Goal: Task Accomplishment & Management: Manage account settings

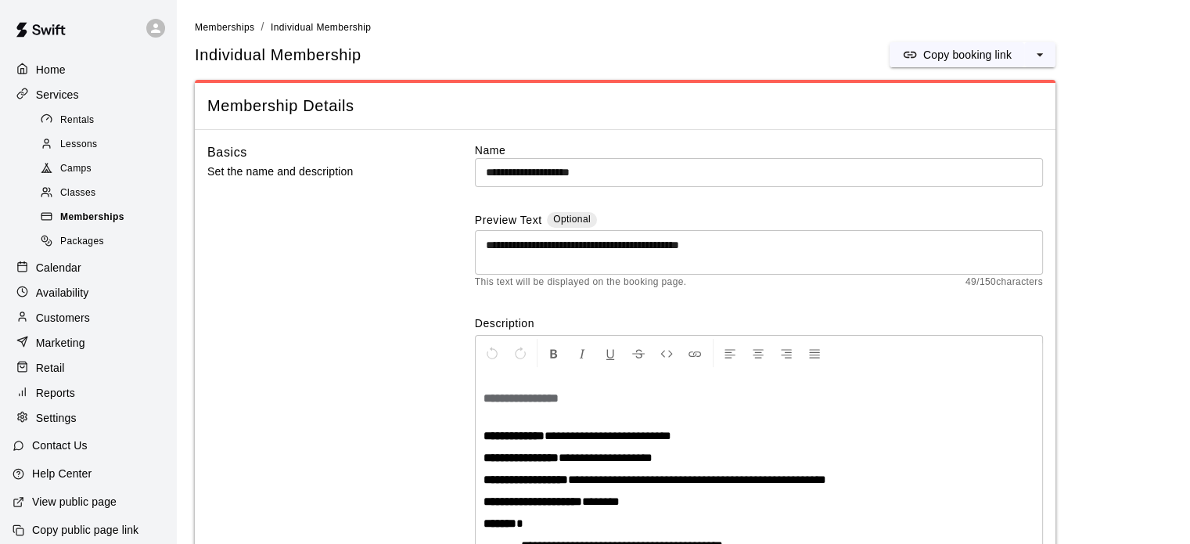
click at [101, 221] on span "Memberships" at bounding box center [92, 218] width 64 height 16
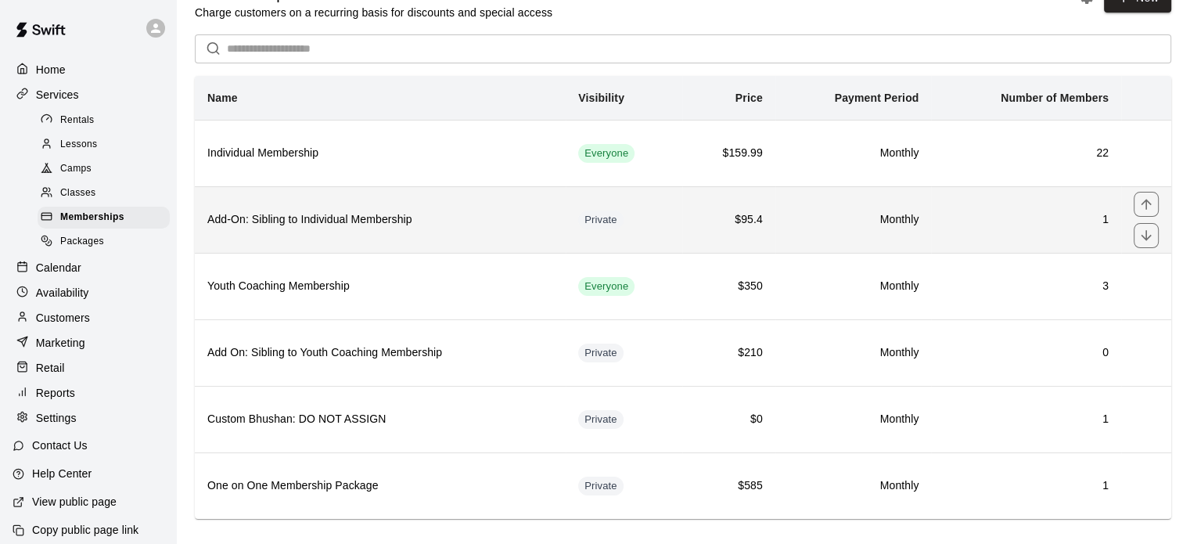
scroll to position [52, 0]
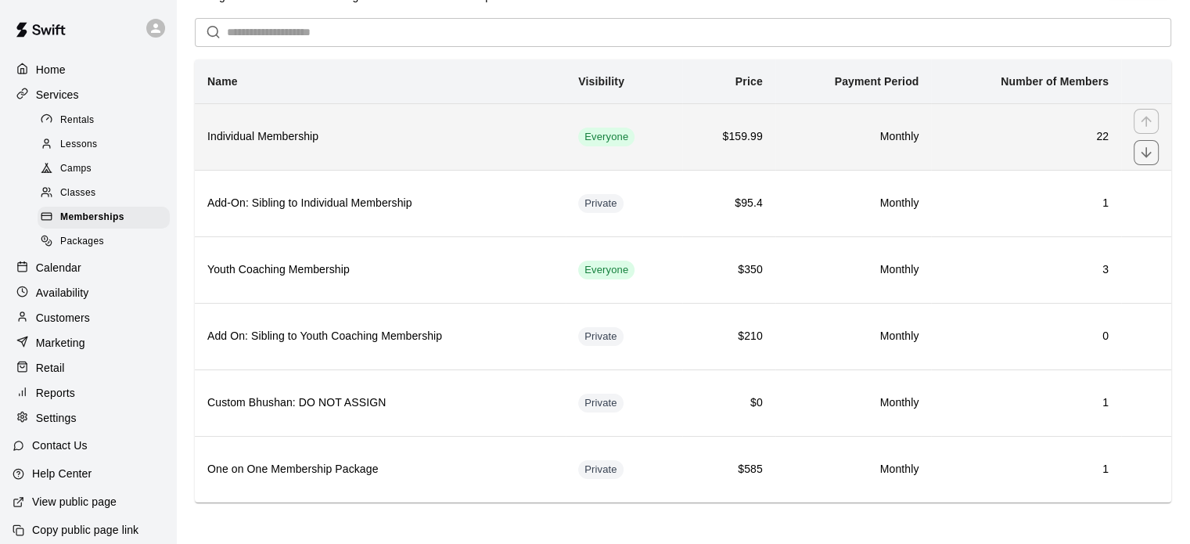
click at [263, 155] on th "Individual Membership" at bounding box center [380, 136] width 371 height 67
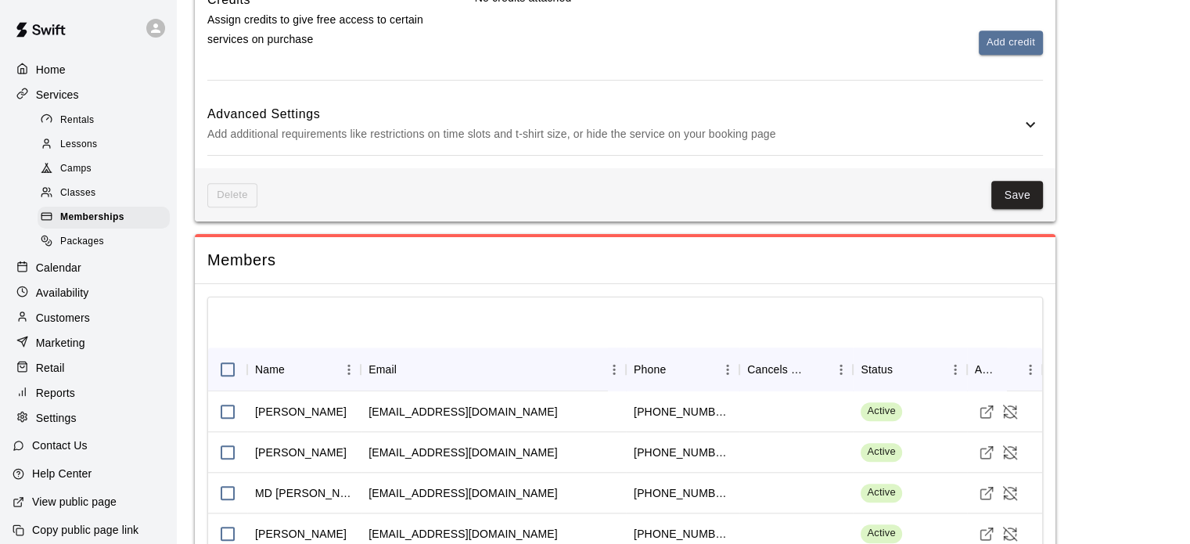
scroll to position [1706, 0]
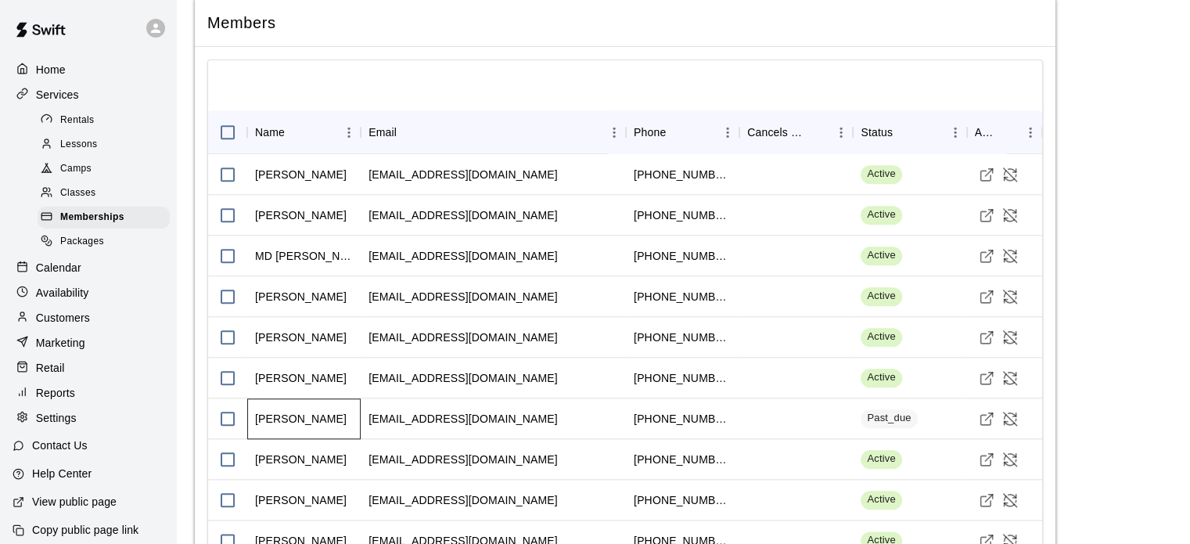
click at [329, 413] on div "[PERSON_NAME]" at bounding box center [301, 419] width 92 height 16
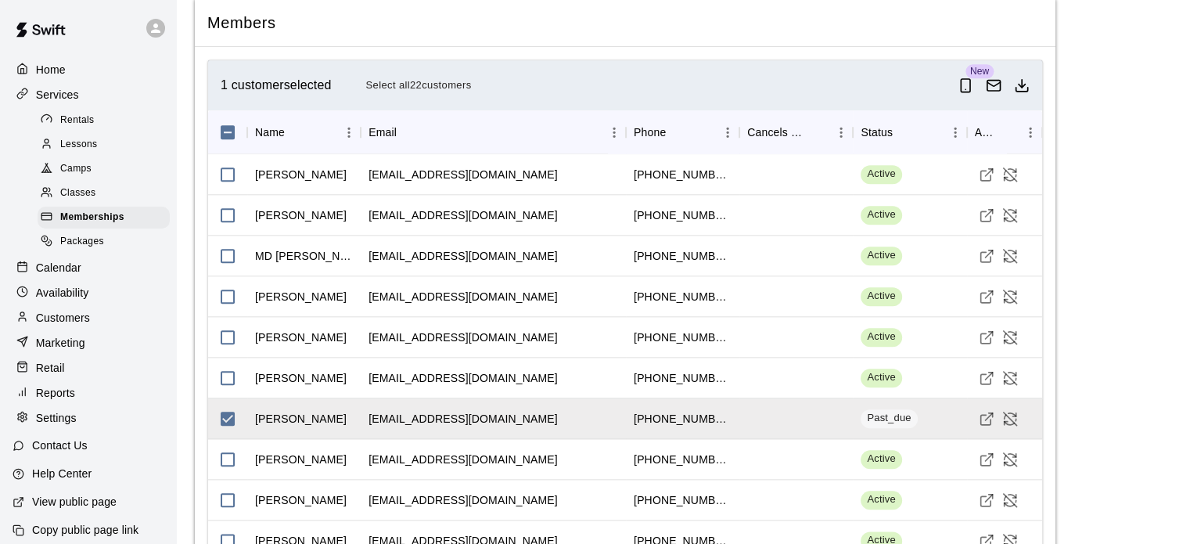
click at [95, 329] on div "Customers" at bounding box center [88, 317] width 151 height 23
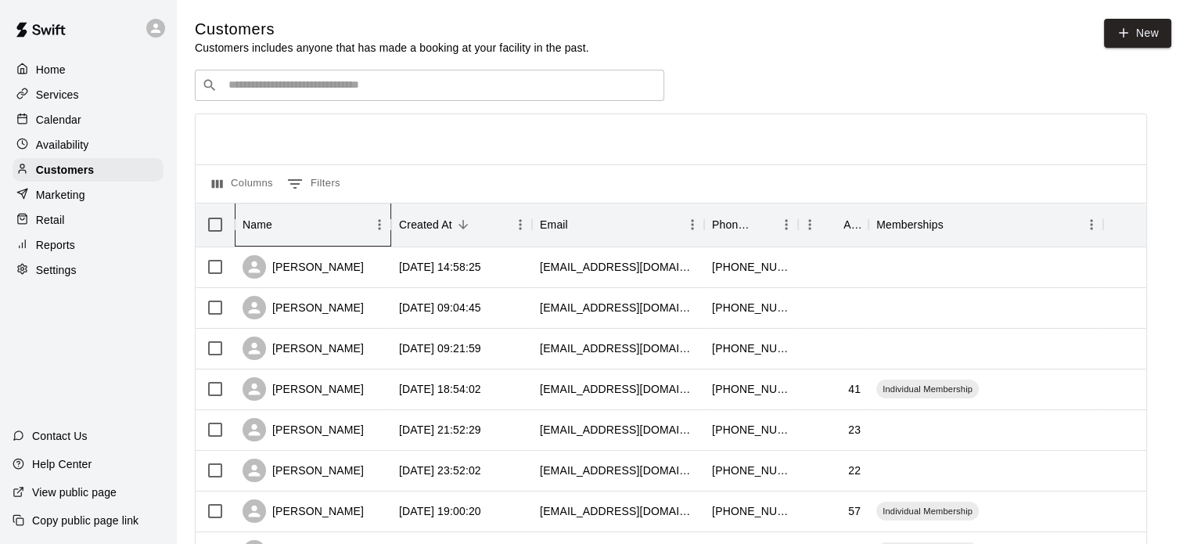
click at [320, 232] on div "Name" at bounding box center [305, 225] width 125 height 44
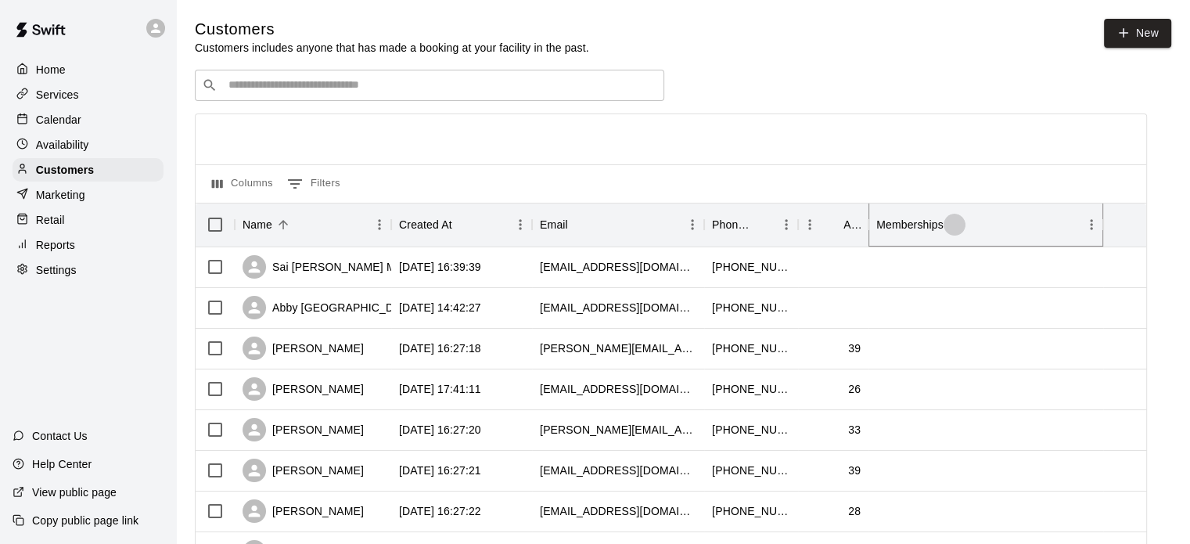
click at [944, 225] on button "Sort" at bounding box center [955, 225] width 22 height 22
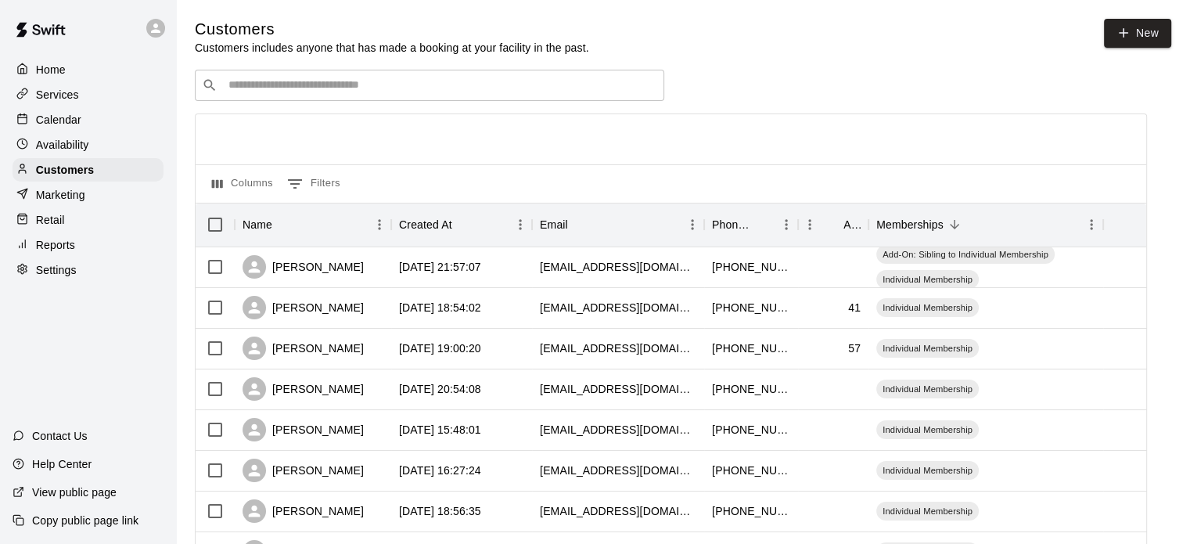
click at [330, 84] on input "Search customers by name or email" at bounding box center [441, 85] width 434 height 16
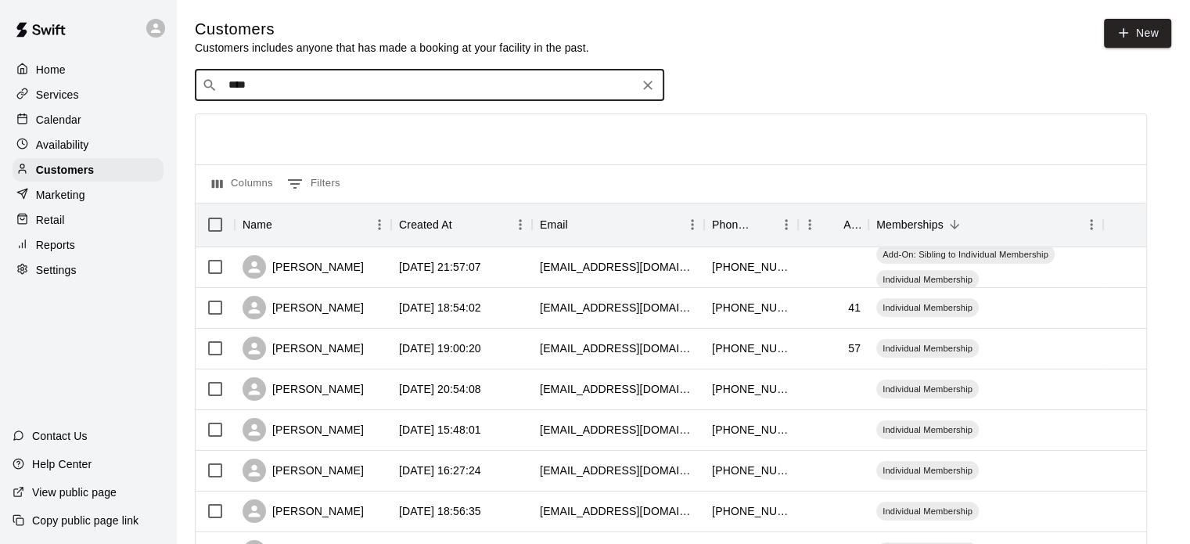
type input "*****"
drag, startPoint x: 318, startPoint y: 104, endPoint x: 307, endPoint y: 131, distance: 28.8
click at [307, 131] on span "[EMAIL_ADDRESS][DOMAIN_NAME]" at bounding box center [323, 136] width 168 height 11
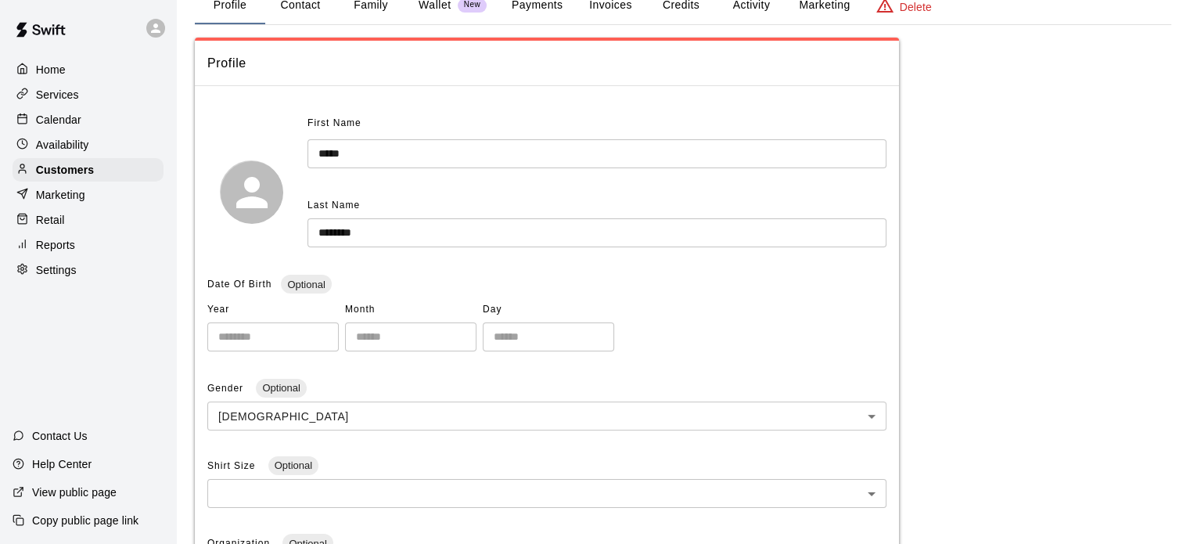
scroll to position [31, 0]
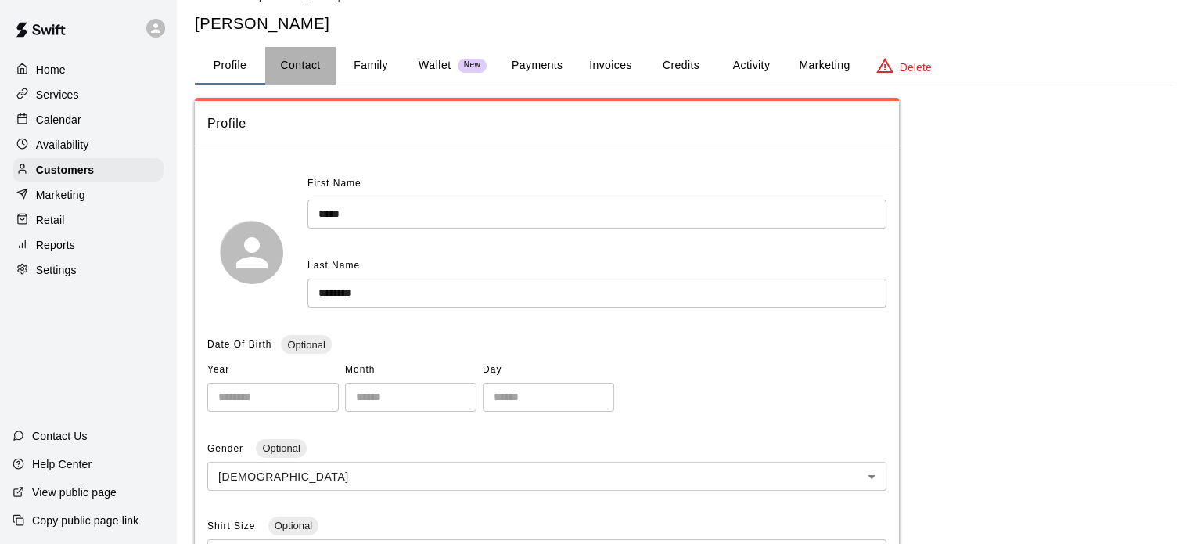
click at [318, 59] on button "Contact" at bounding box center [300, 66] width 70 height 38
select select "**"
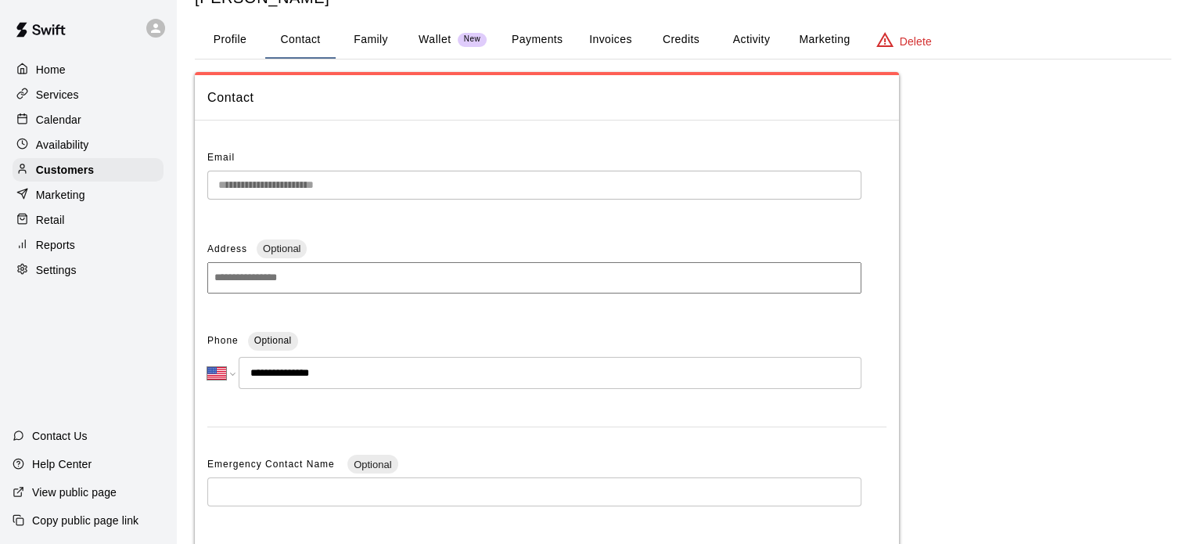
scroll to position [0, 0]
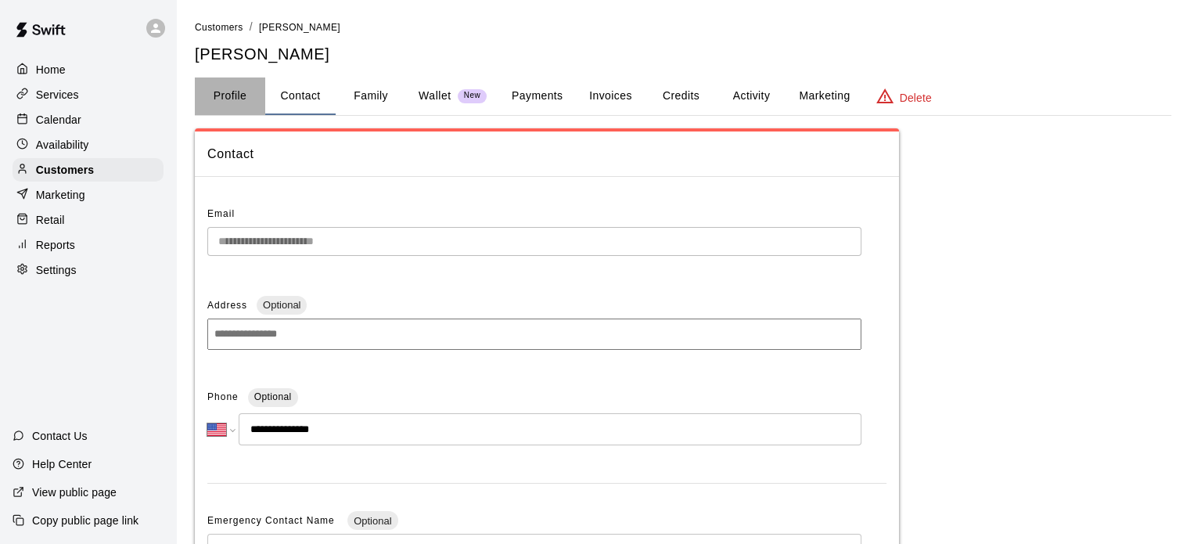
click at [244, 99] on button "Profile" at bounding box center [230, 96] width 70 height 38
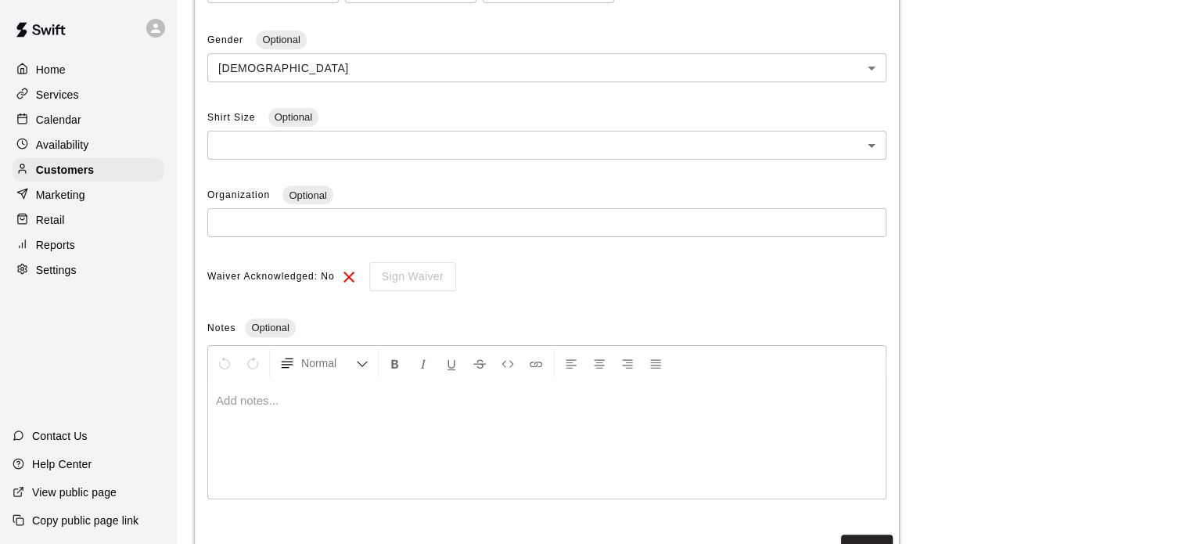
scroll to position [31, 0]
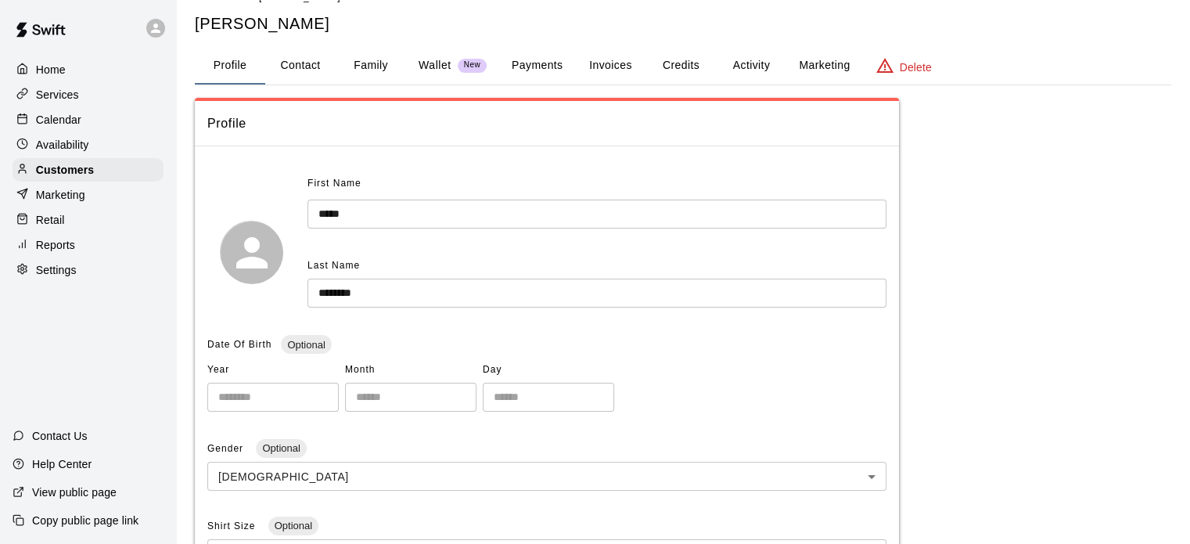
click at [301, 67] on button "Contact" at bounding box center [300, 66] width 70 height 38
select select "**"
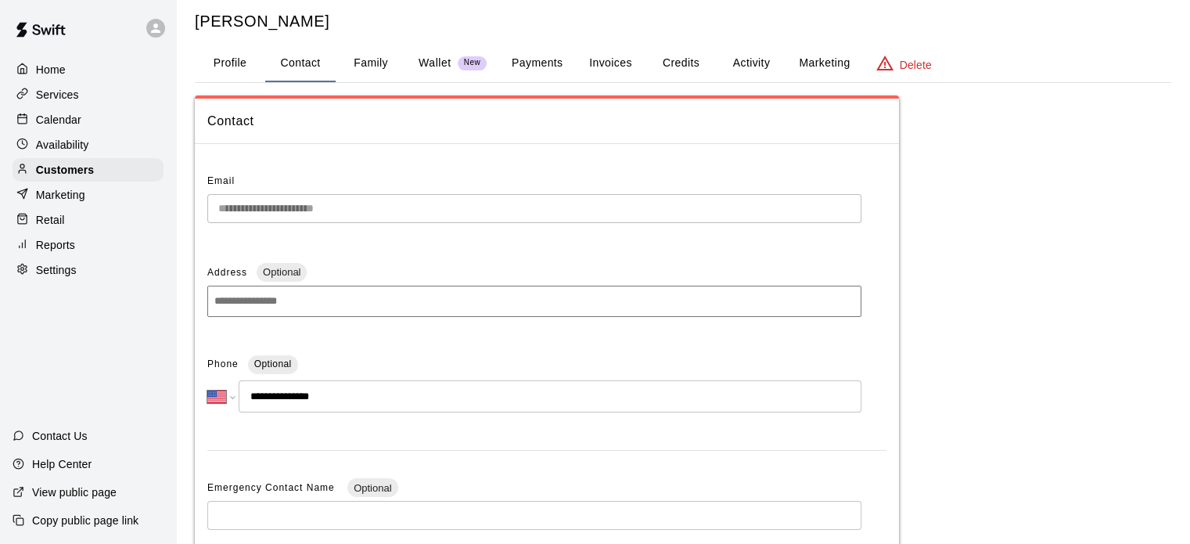
scroll to position [0, 0]
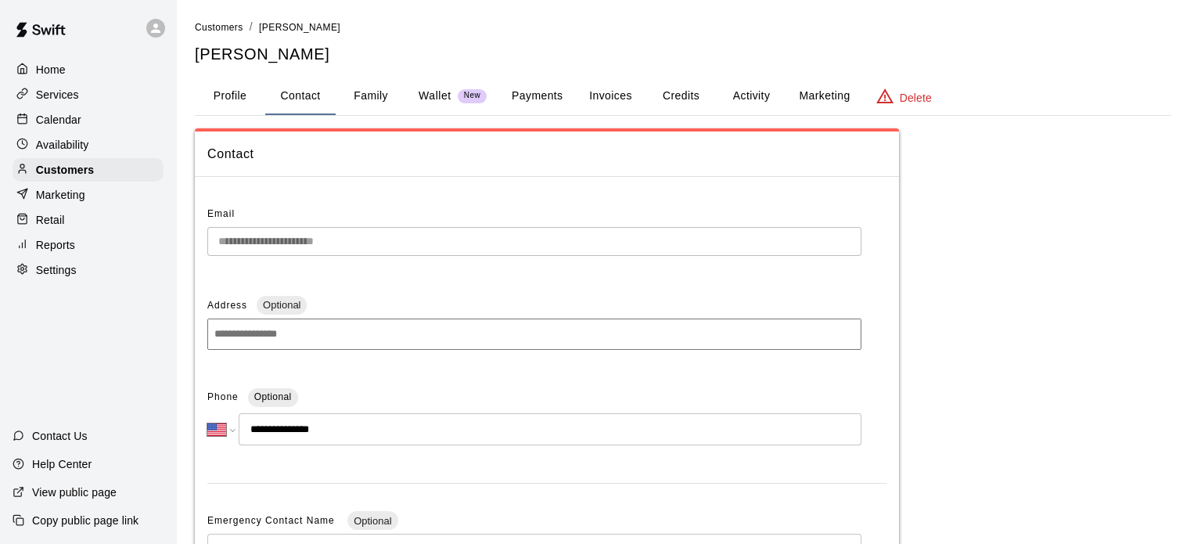
click at [359, 98] on button "Family" at bounding box center [371, 96] width 70 height 38
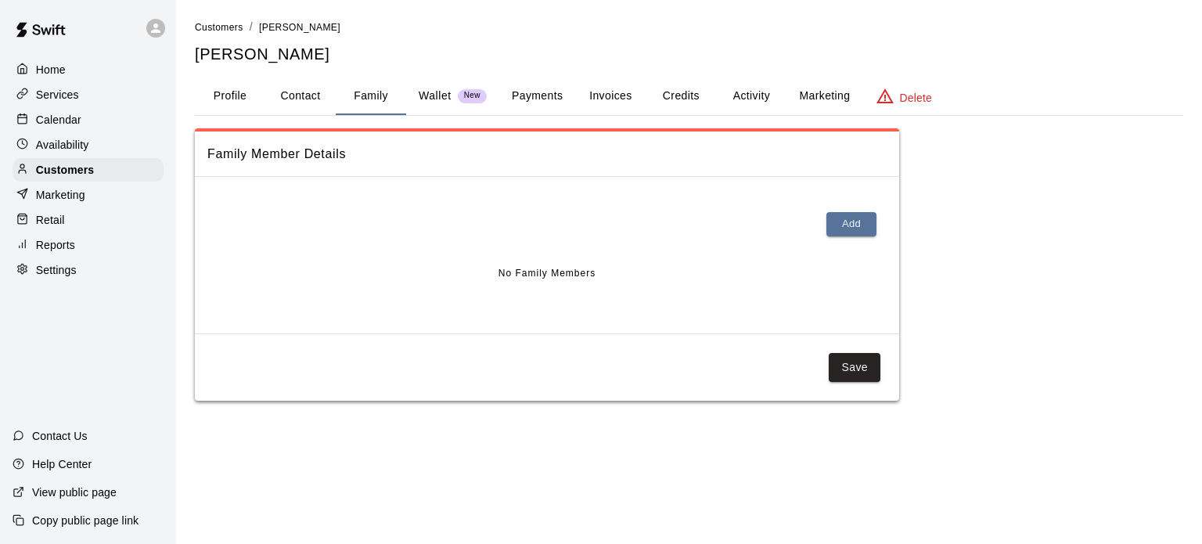
click at [438, 99] on p "Wallet" at bounding box center [435, 96] width 33 height 16
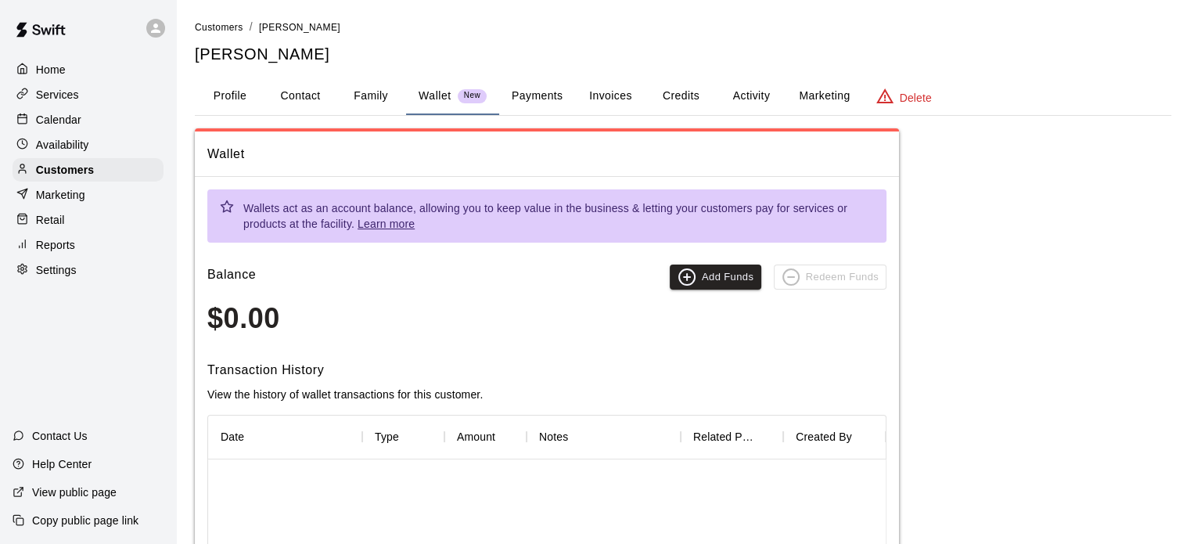
click at [549, 110] on button "Payments" at bounding box center [537, 96] width 76 height 38
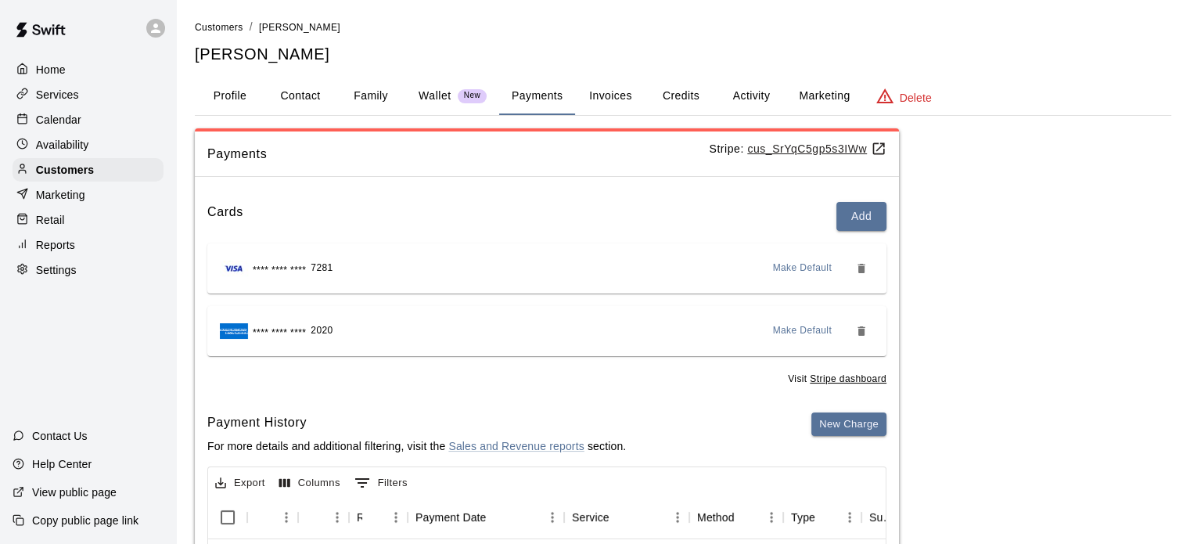
click at [628, 103] on button "Invoices" at bounding box center [610, 96] width 70 height 38
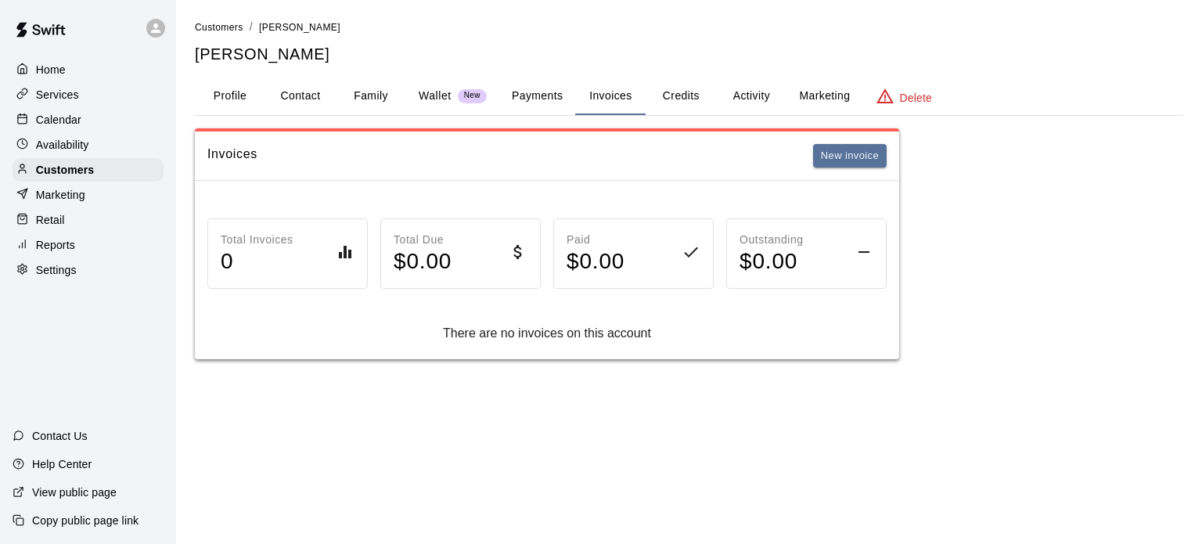
click at [673, 95] on button "Credits" at bounding box center [681, 96] width 70 height 38
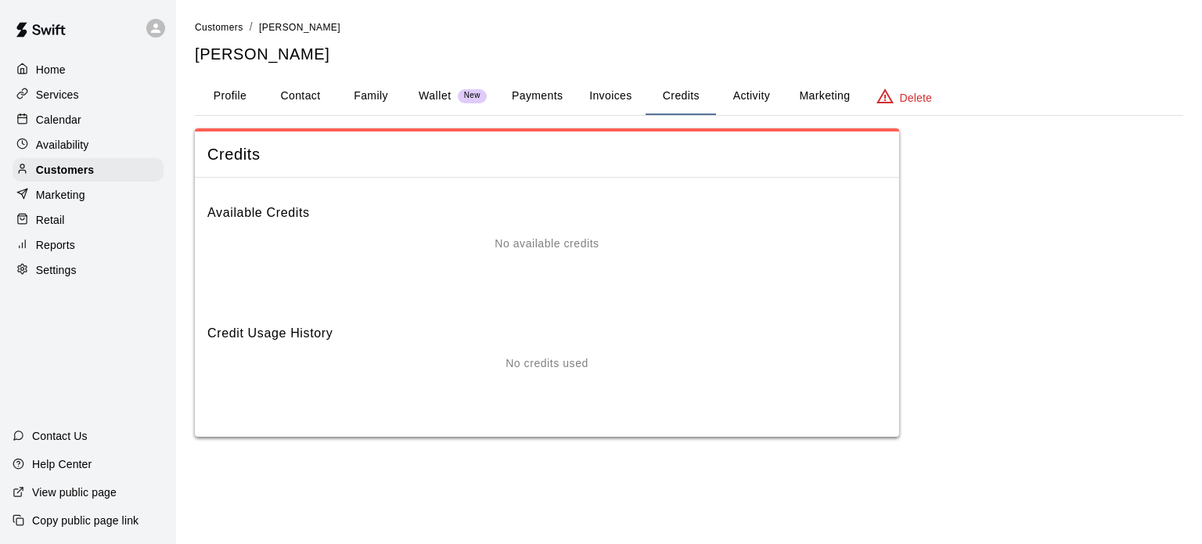
click at [767, 77] on button "Activity" at bounding box center [751, 96] width 70 height 38
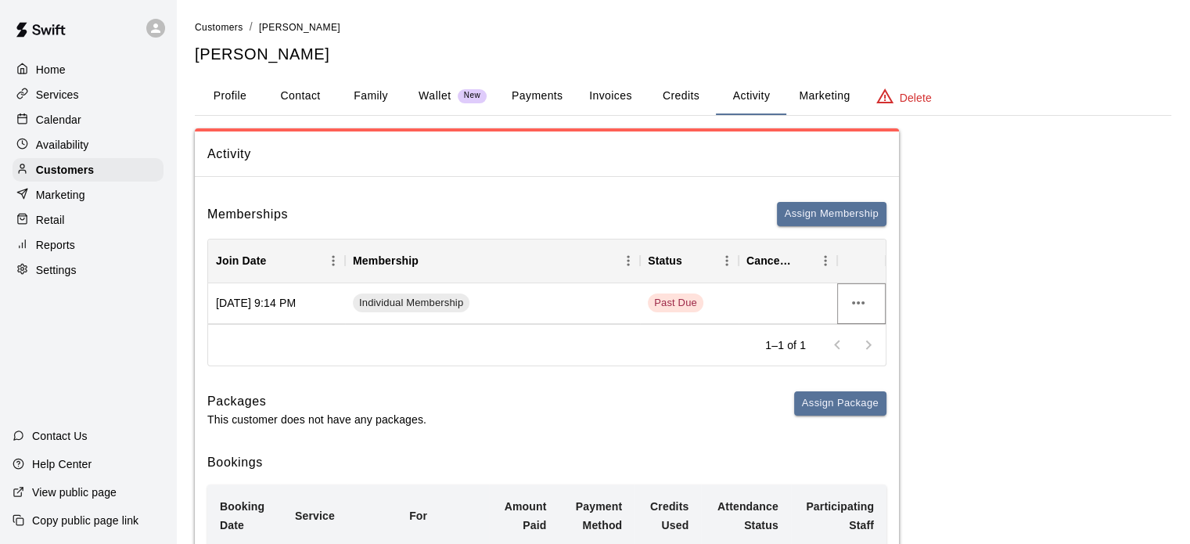
click at [850, 304] on icon "more actions" at bounding box center [858, 302] width 19 height 19
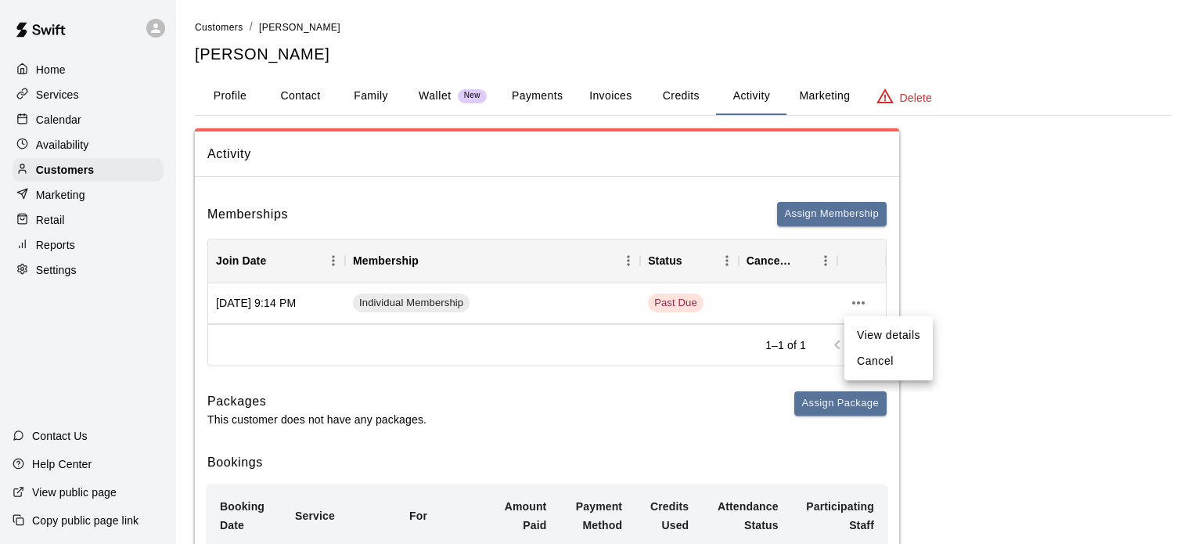
click at [1046, 323] on div at bounding box center [601, 272] width 1202 height 544
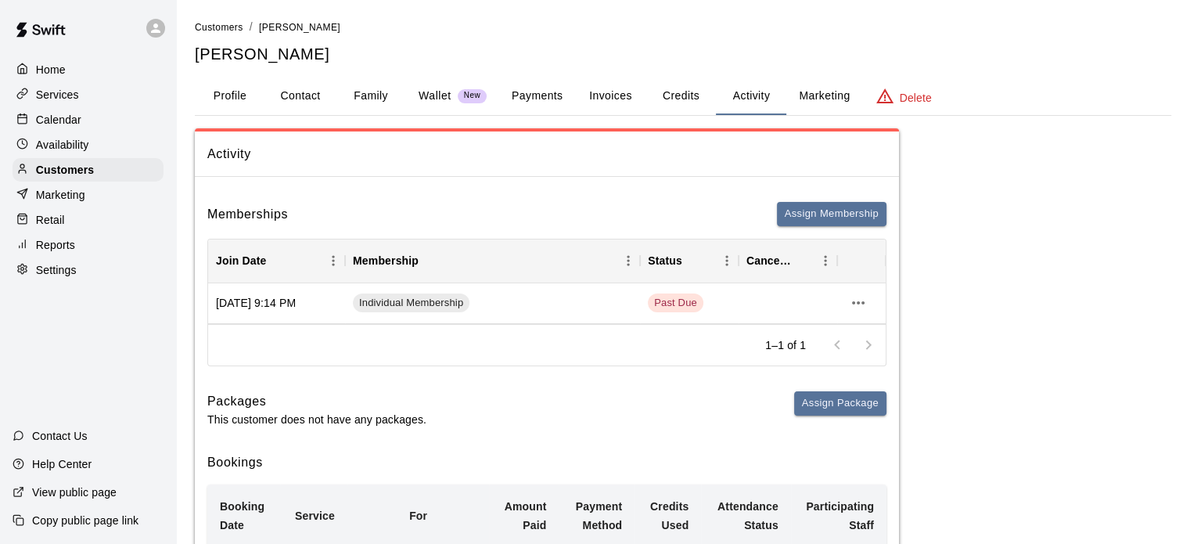
click at [47, 99] on p "Services" at bounding box center [57, 95] width 43 height 16
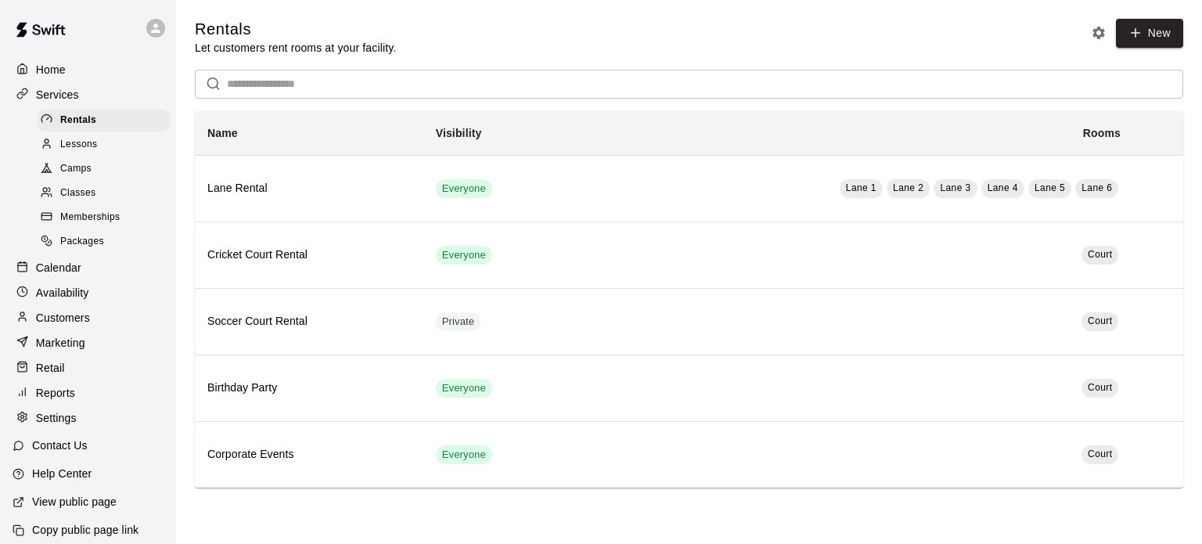
click at [82, 221] on span "Memberships" at bounding box center [89, 218] width 59 height 16
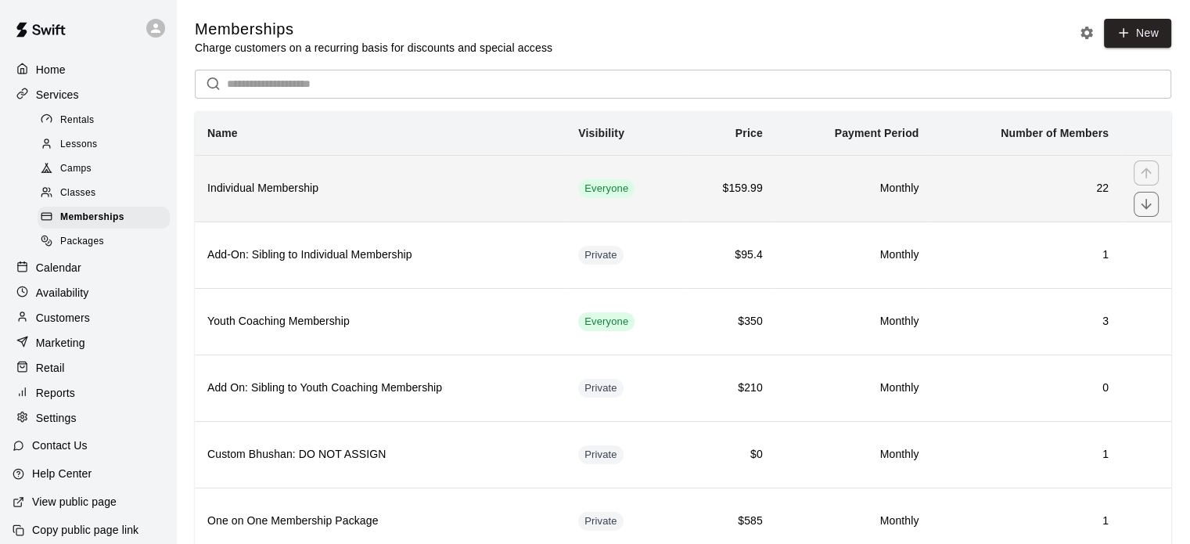
click at [369, 200] on th "Individual Membership" at bounding box center [380, 188] width 371 height 67
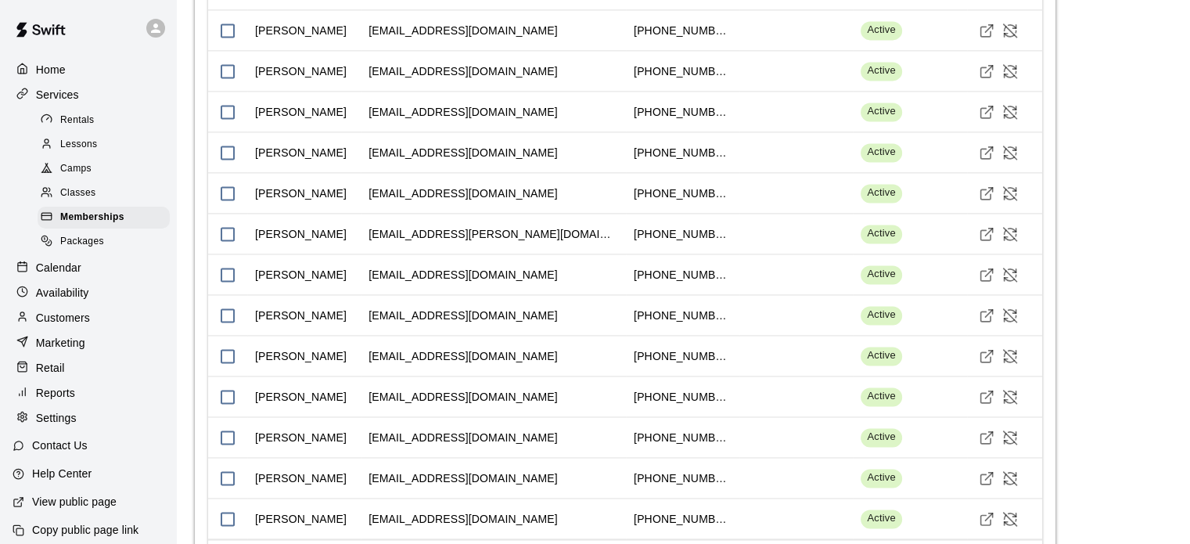
scroll to position [1829, 0]
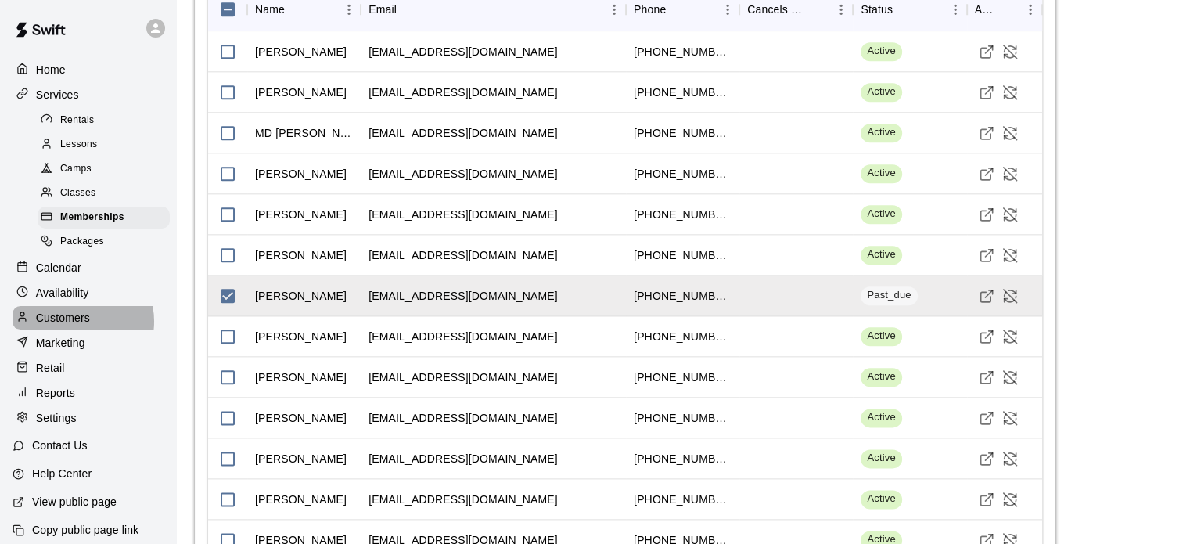
click at [81, 326] on p "Customers" at bounding box center [63, 318] width 54 height 16
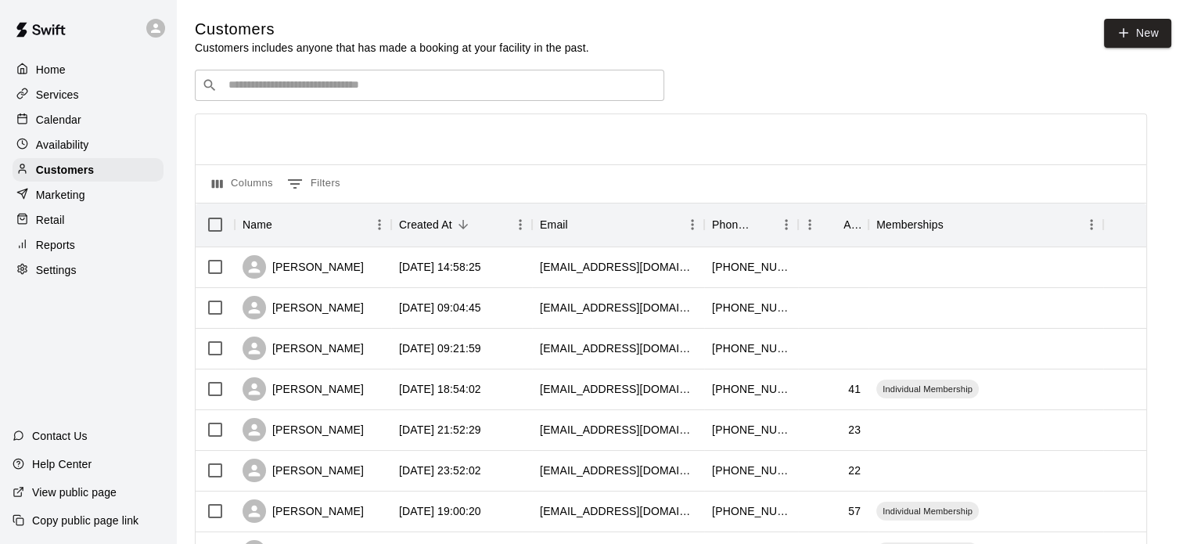
click at [279, 81] on input "Search customers by name or email" at bounding box center [441, 85] width 434 height 16
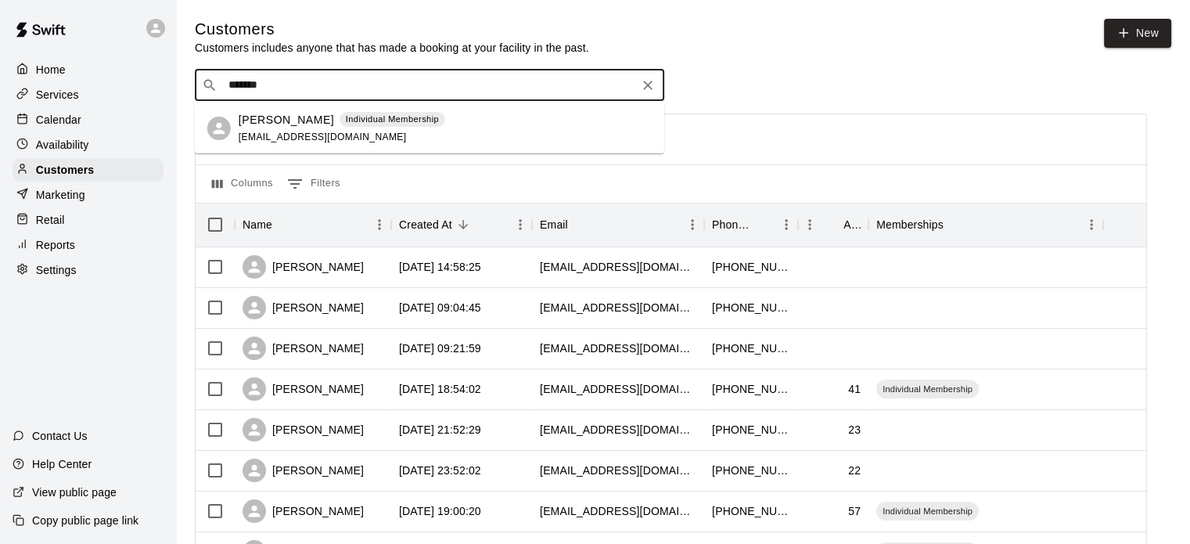
type input "********"
click at [412, 145] on div "Spike Merchant Individual Membership [EMAIL_ADDRESS][DOMAIN_NAME]" at bounding box center [430, 128] width 470 height 50
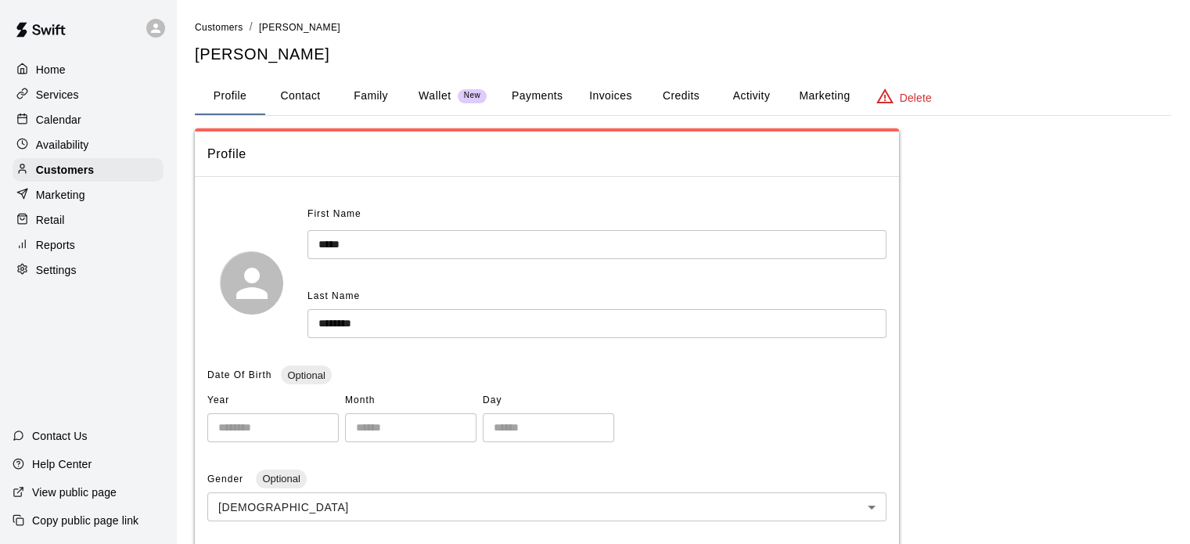
click at [751, 90] on button "Activity" at bounding box center [751, 96] width 70 height 38
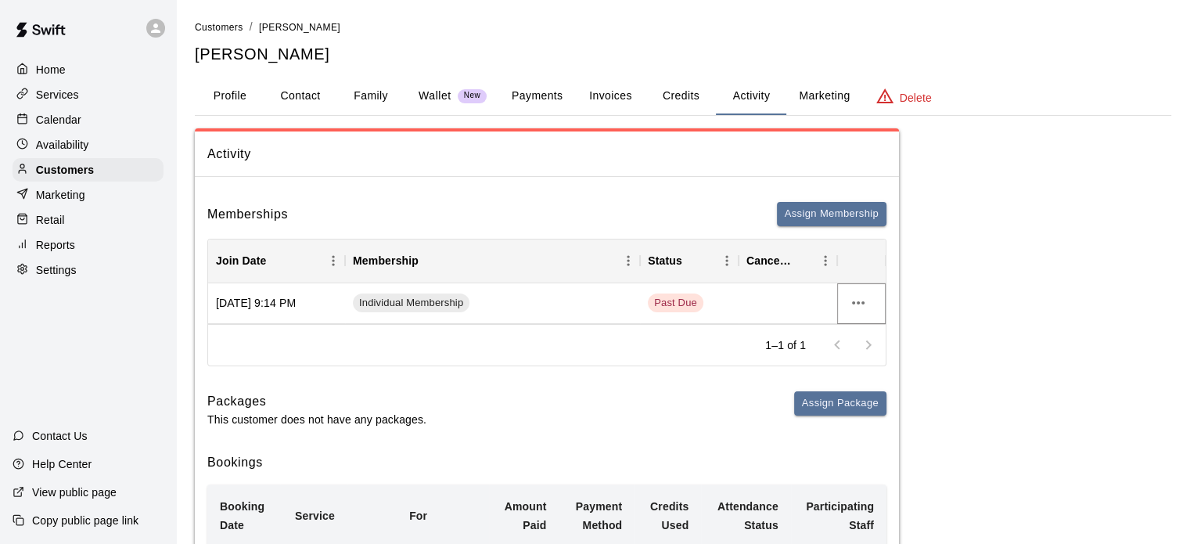
click at [859, 304] on icon "more actions" at bounding box center [858, 302] width 19 height 19
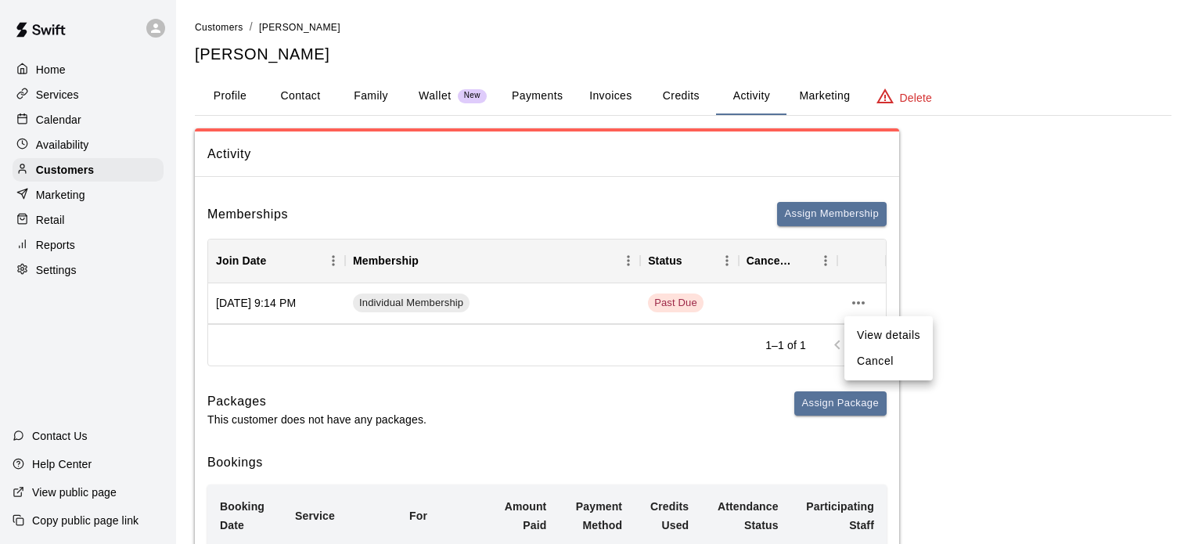
click at [1047, 310] on div at bounding box center [601, 272] width 1202 height 544
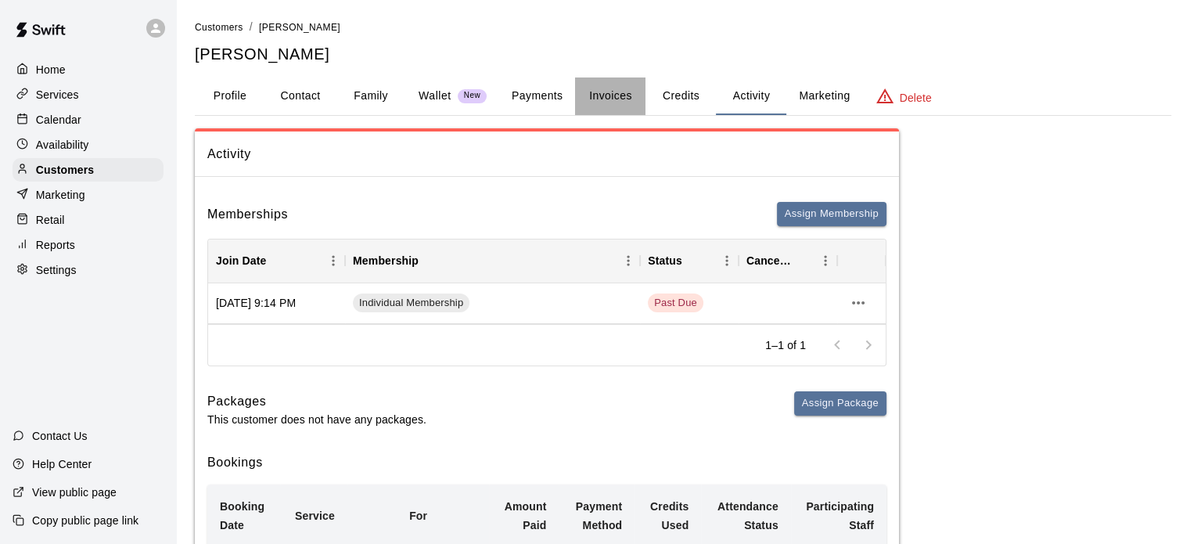
click at [605, 98] on button "Invoices" at bounding box center [610, 96] width 70 height 38
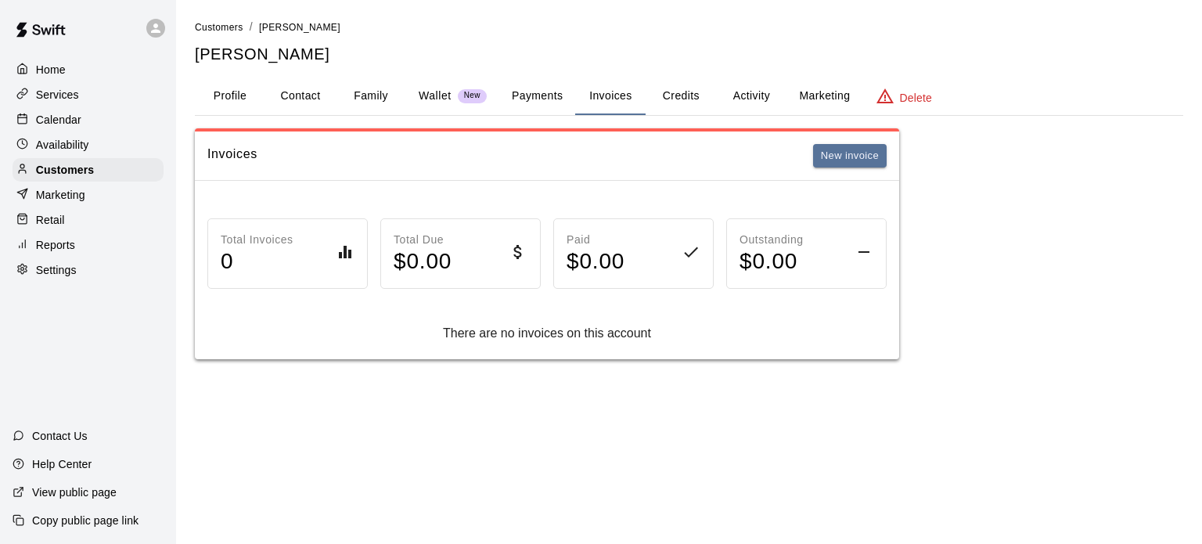
click at [521, 80] on button "Payments" at bounding box center [537, 96] width 76 height 38
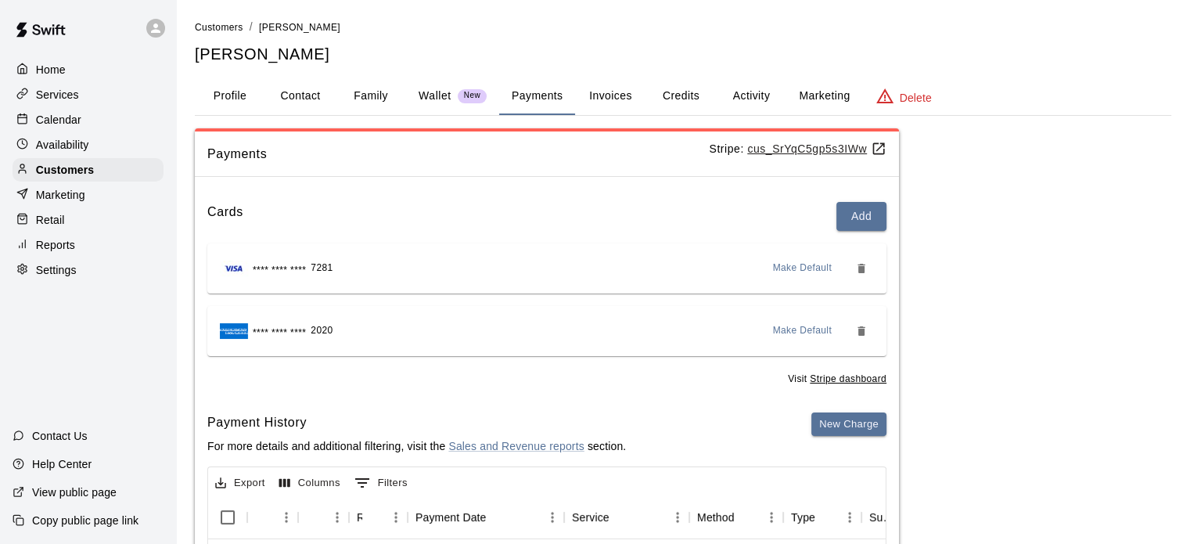
click at [443, 88] on p "Wallet" at bounding box center [435, 96] width 33 height 16
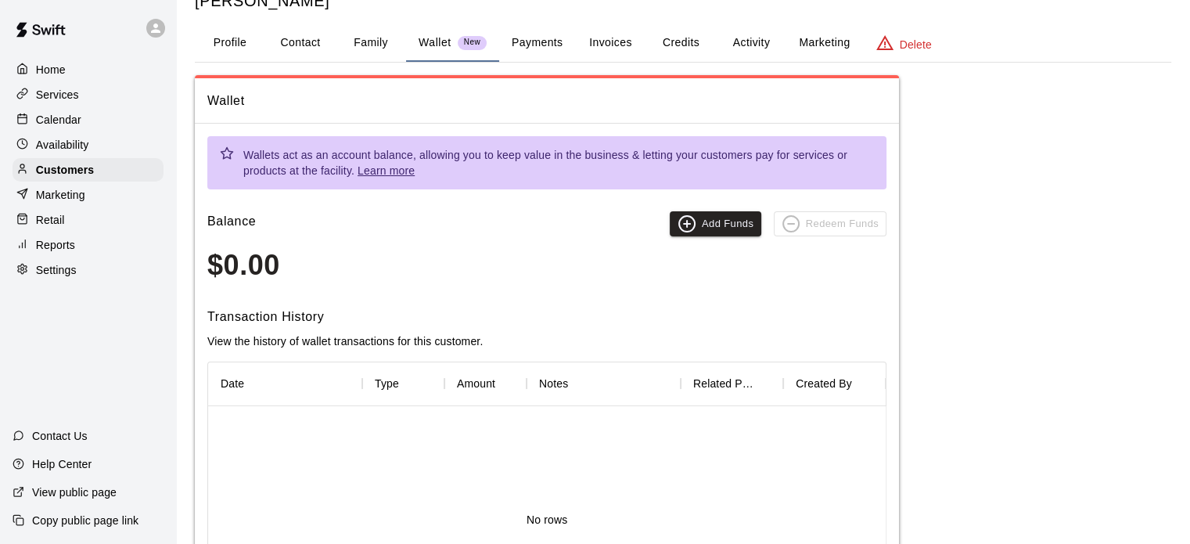
scroll to position [78, 0]
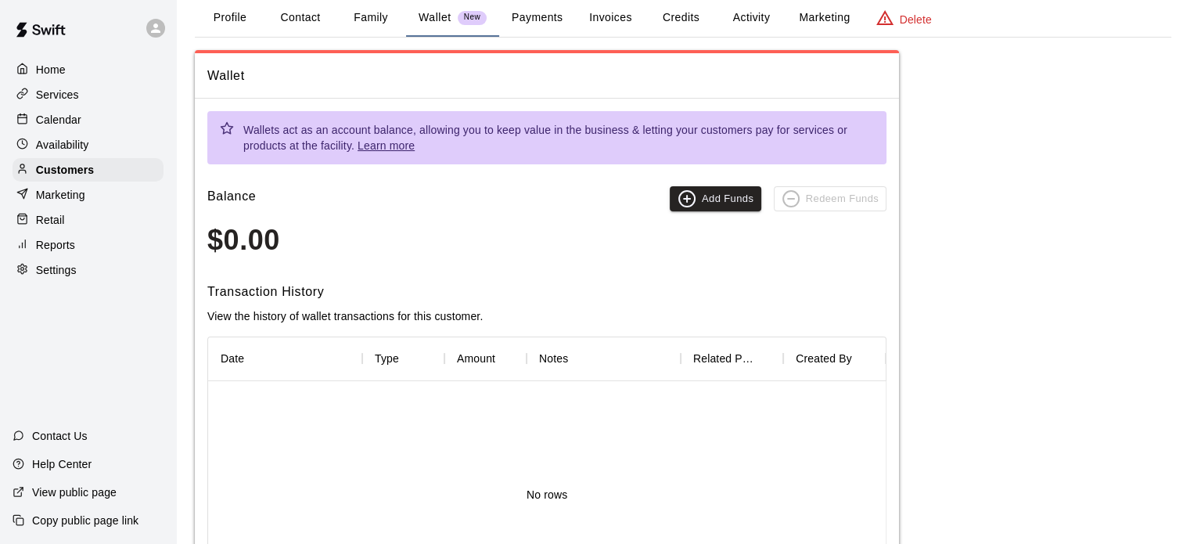
click at [552, 18] on button "Payments" at bounding box center [537, 18] width 76 height 38
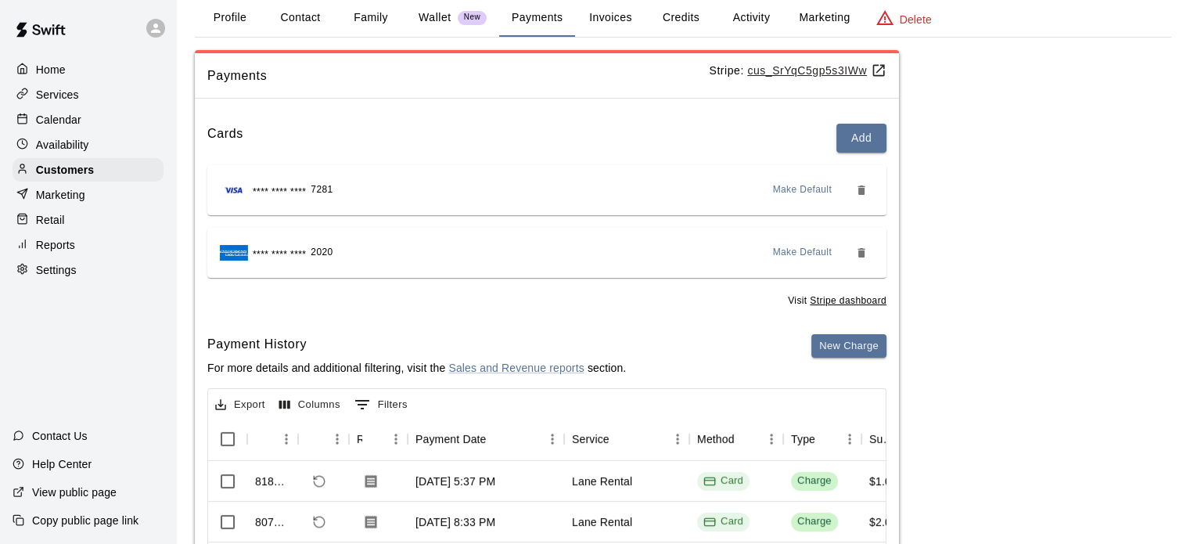
click at [591, 13] on button "Invoices" at bounding box center [610, 18] width 70 height 38
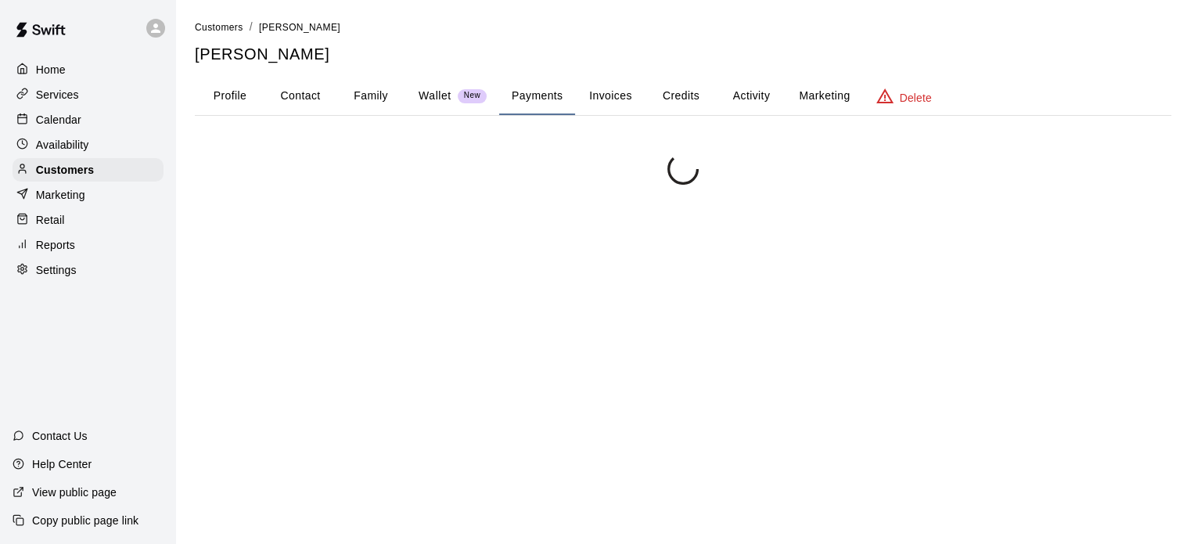
scroll to position [0, 0]
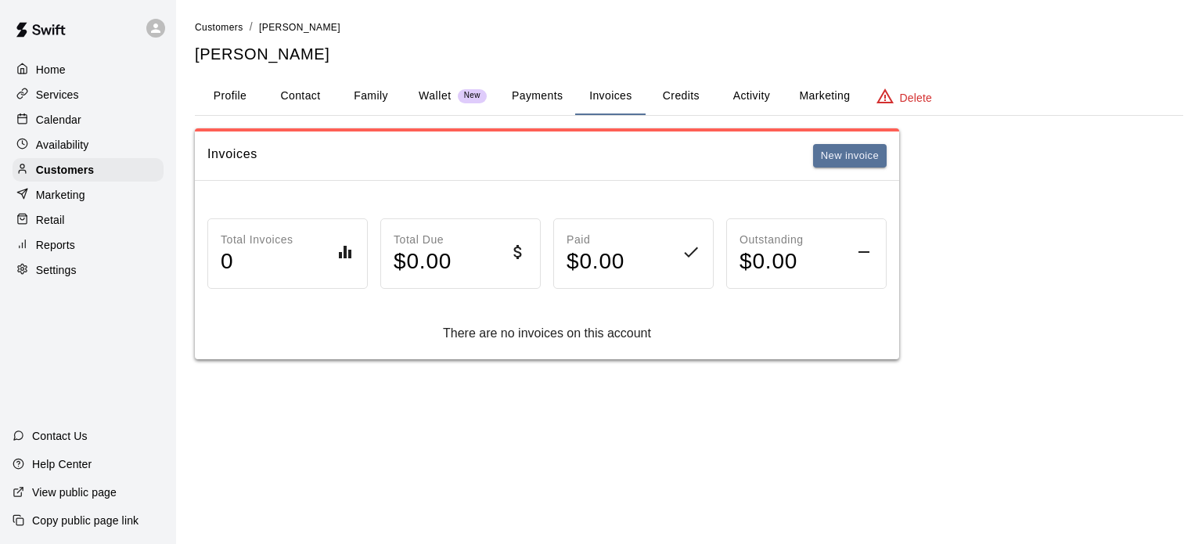
click at [693, 92] on button "Credits" at bounding box center [681, 96] width 70 height 38
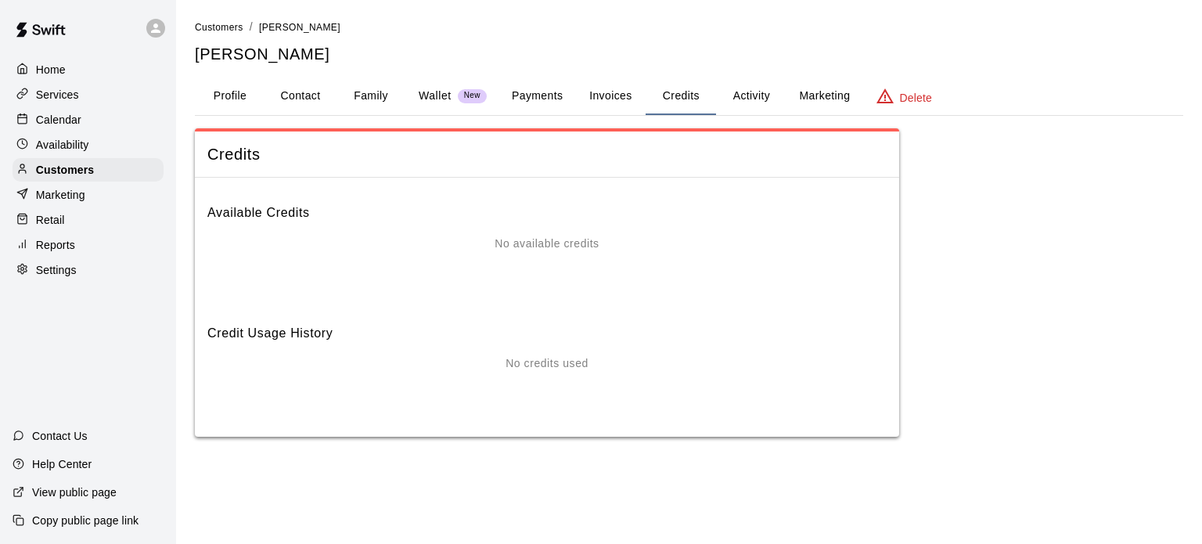
click at [765, 93] on button "Activity" at bounding box center [751, 96] width 70 height 38
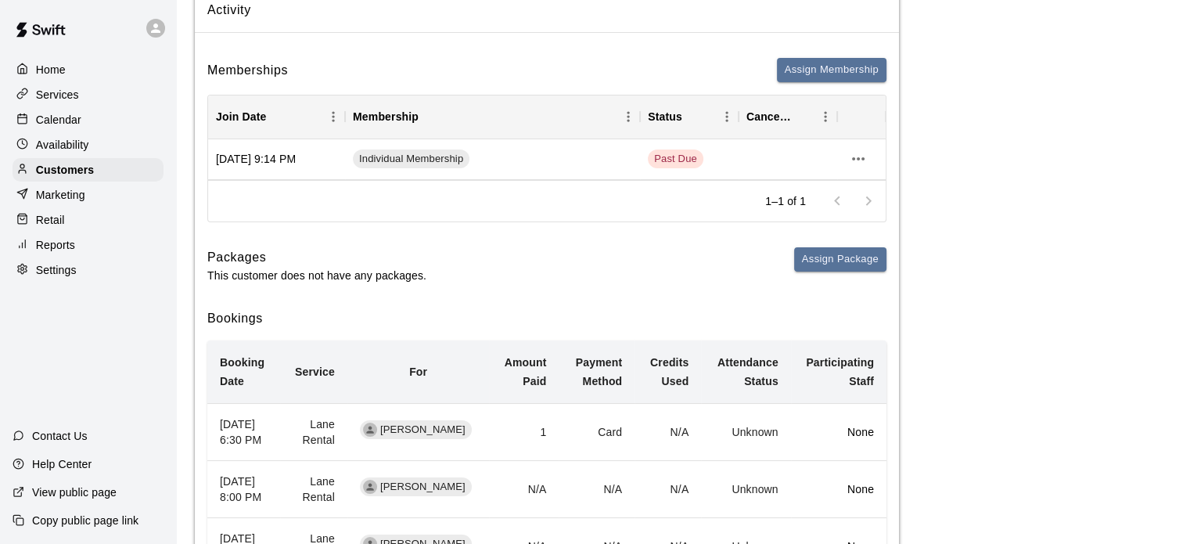
scroll to position [157, 0]
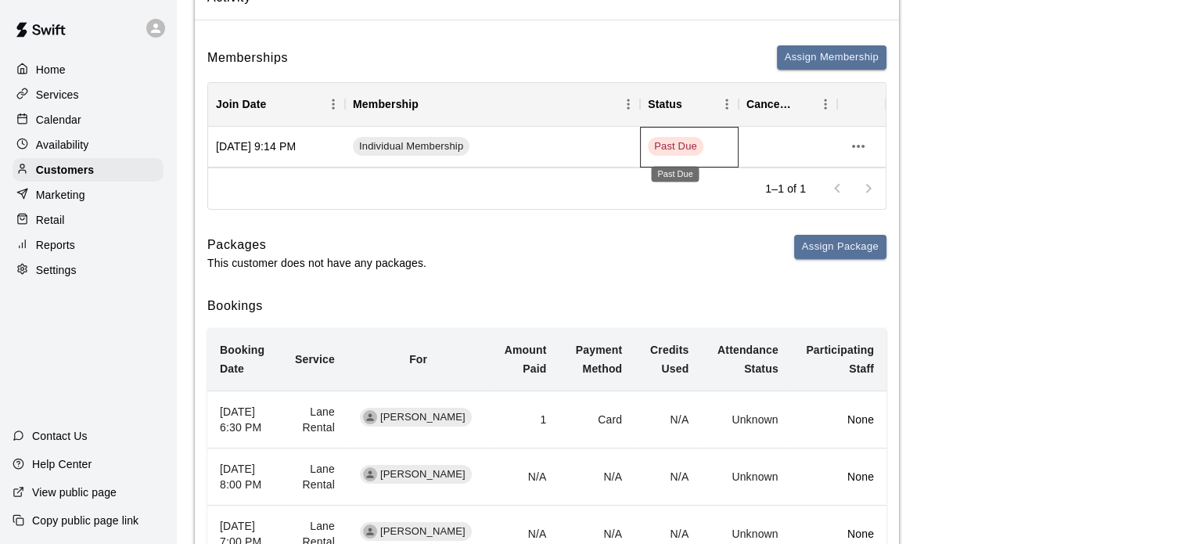
click at [668, 139] on span "Past Due" at bounding box center [676, 146] width 56 height 15
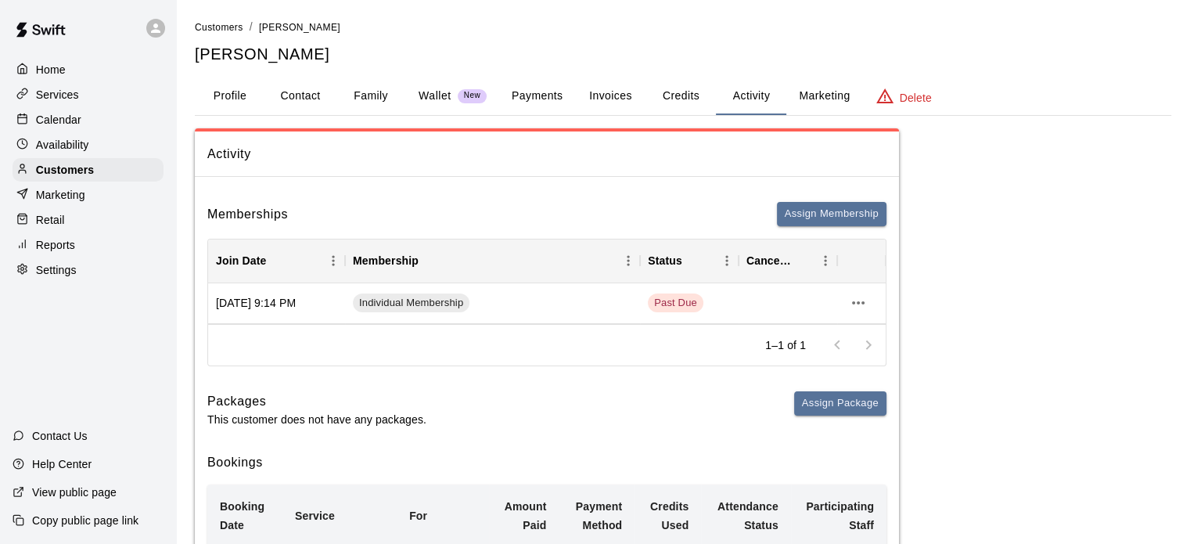
click at [846, 95] on button "Marketing" at bounding box center [825, 96] width 76 height 38
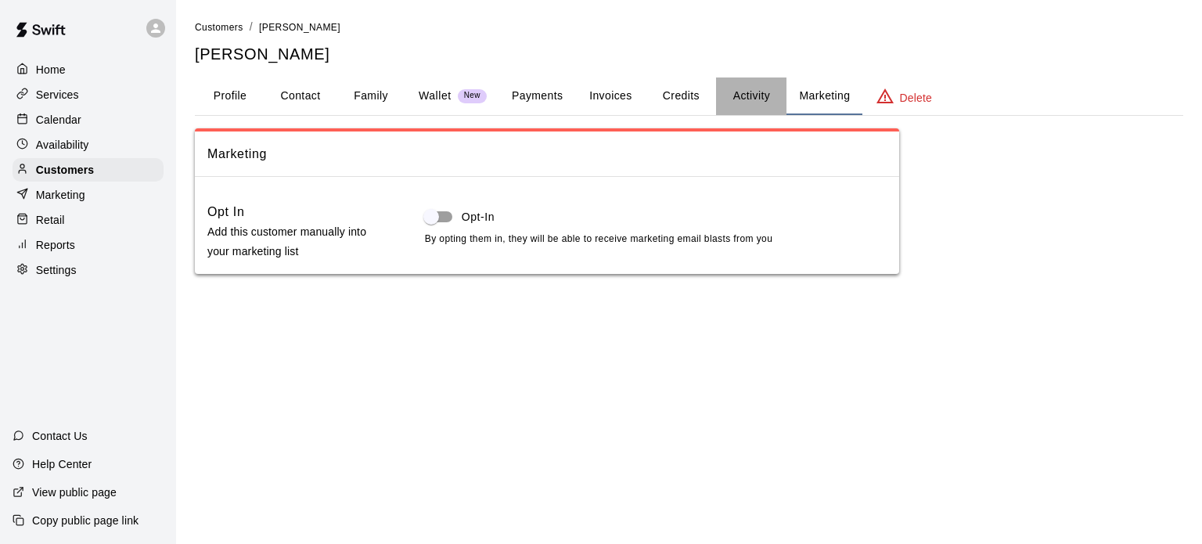
click at [742, 84] on button "Activity" at bounding box center [751, 96] width 70 height 38
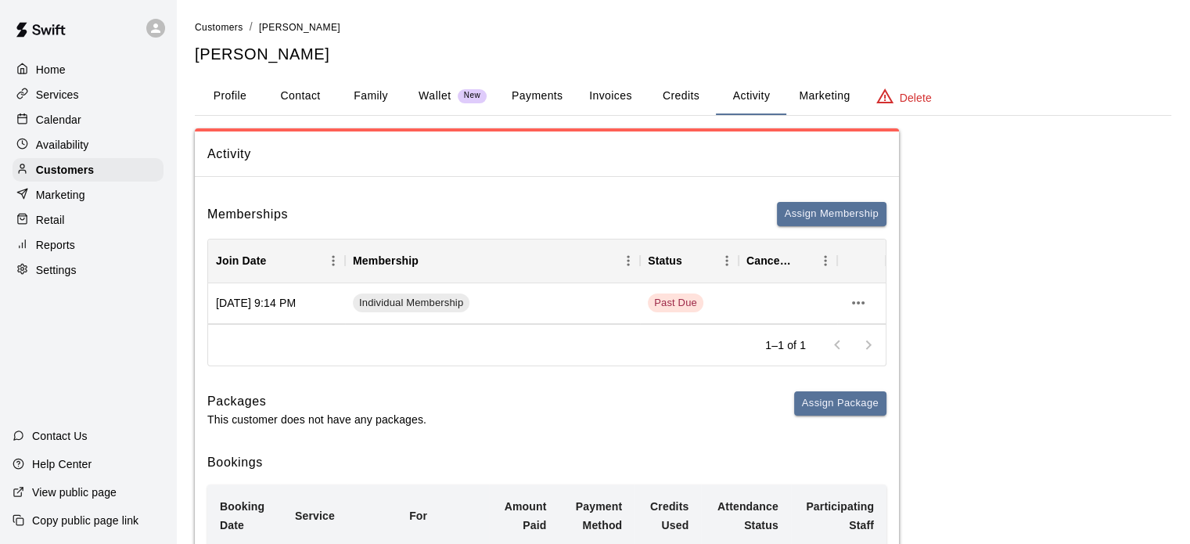
click at [697, 88] on button "Credits" at bounding box center [681, 96] width 70 height 38
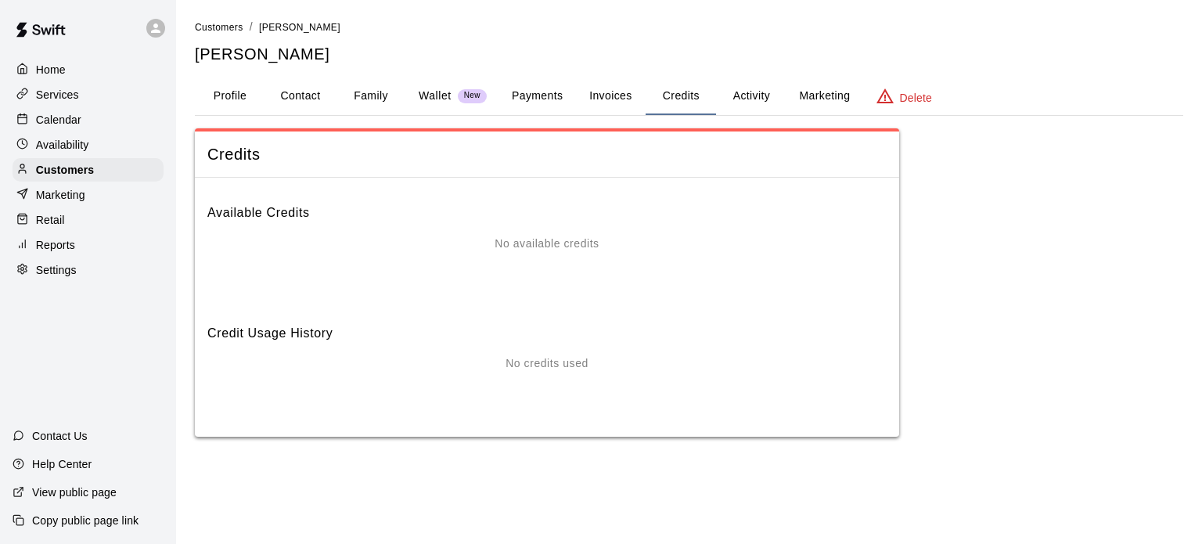
click at [609, 96] on button "Invoices" at bounding box center [610, 96] width 70 height 38
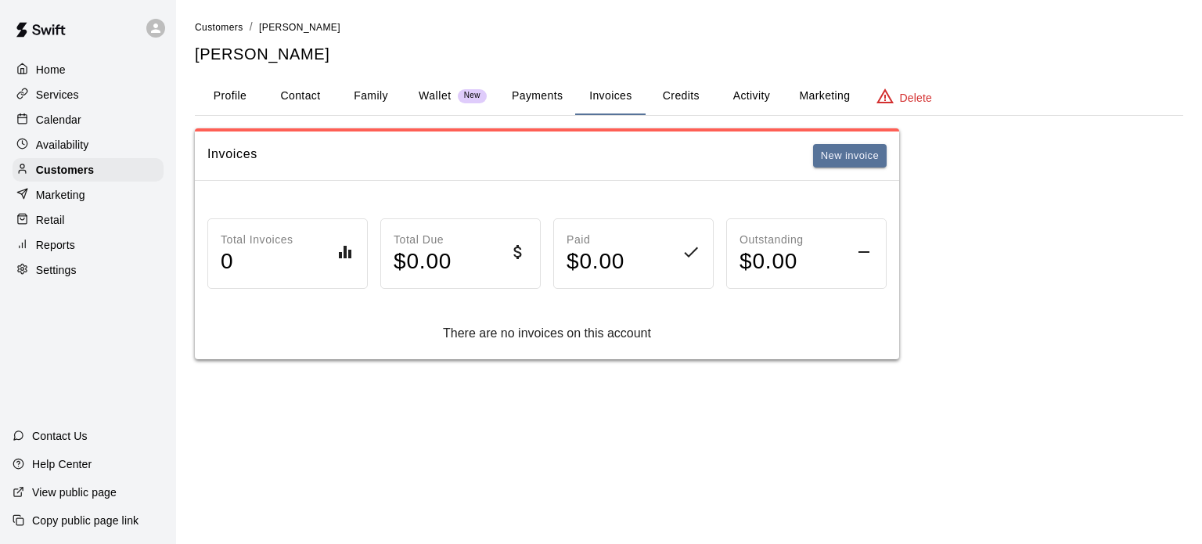
click at [547, 99] on button "Payments" at bounding box center [537, 96] width 76 height 38
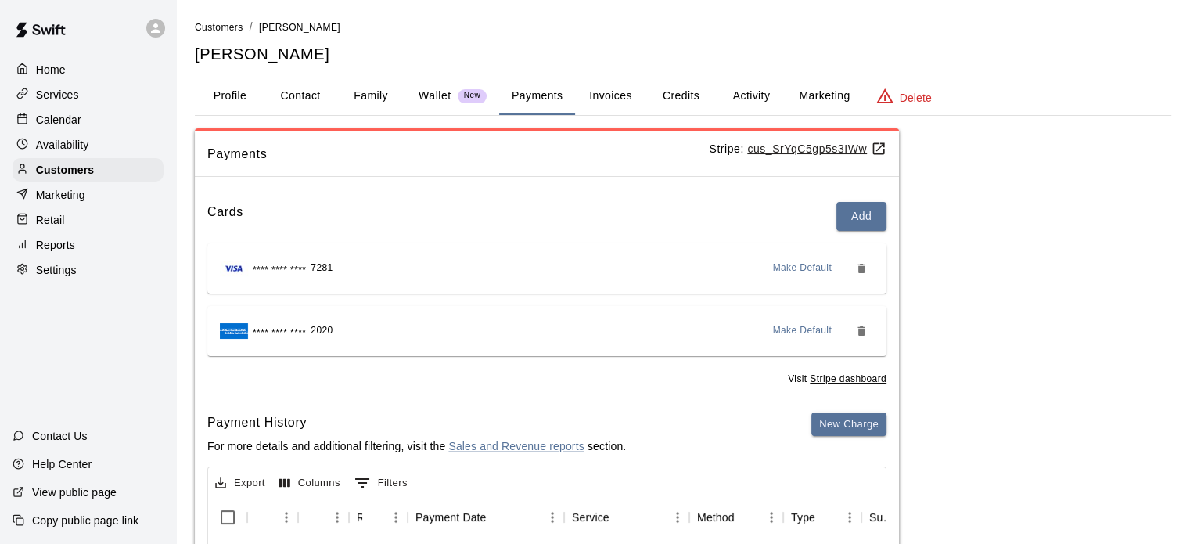
click at [446, 97] on p "Wallet" at bounding box center [435, 96] width 33 height 16
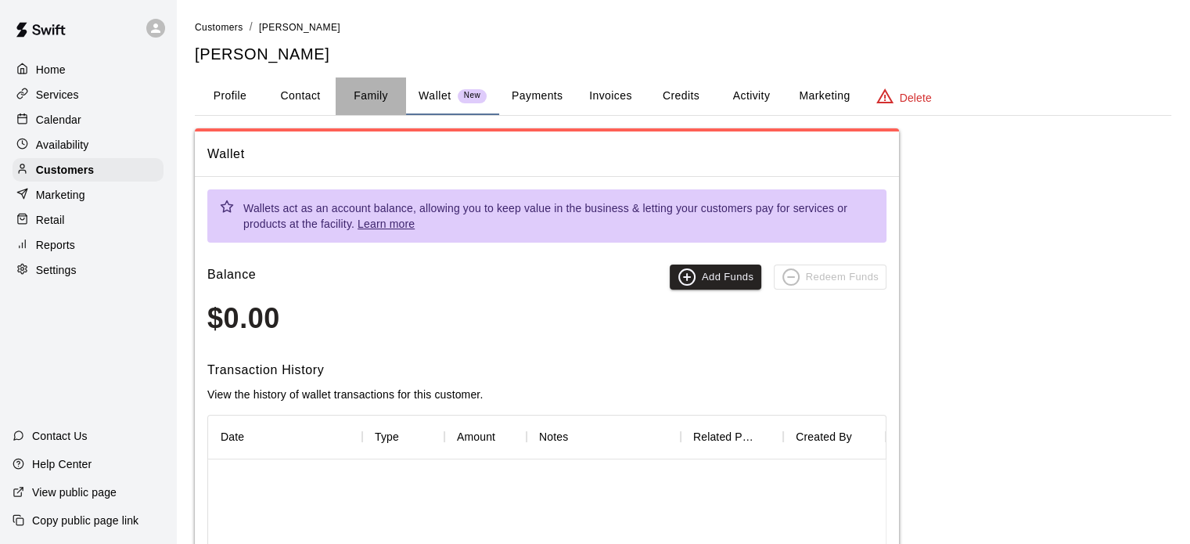
click at [378, 102] on button "Family" at bounding box center [371, 96] width 70 height 38
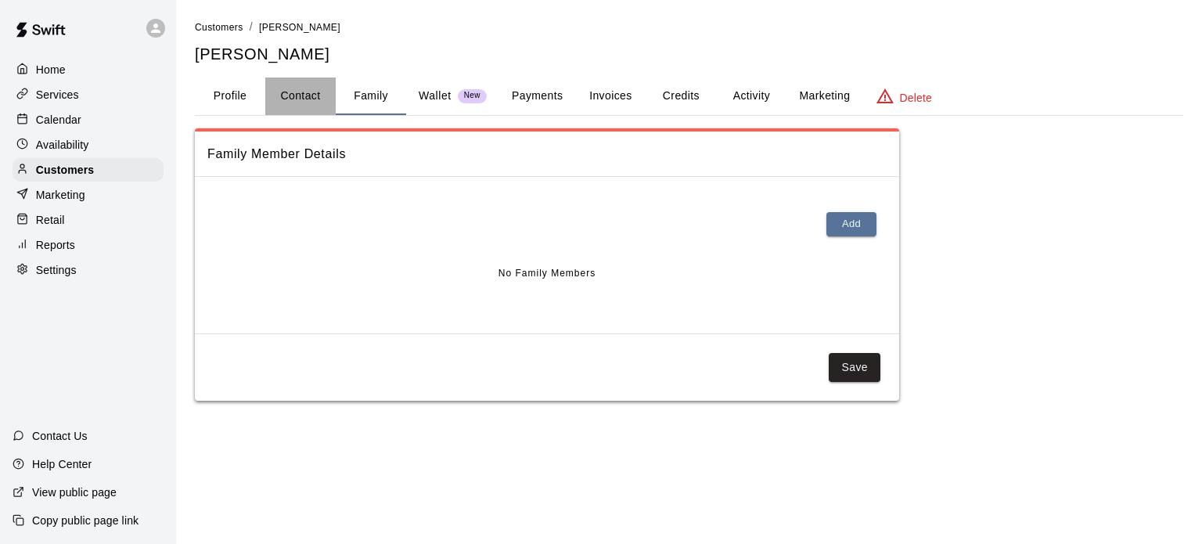
click at [317, 105] on button "Contact" at bounding box center [300, 96] width 70 height 38
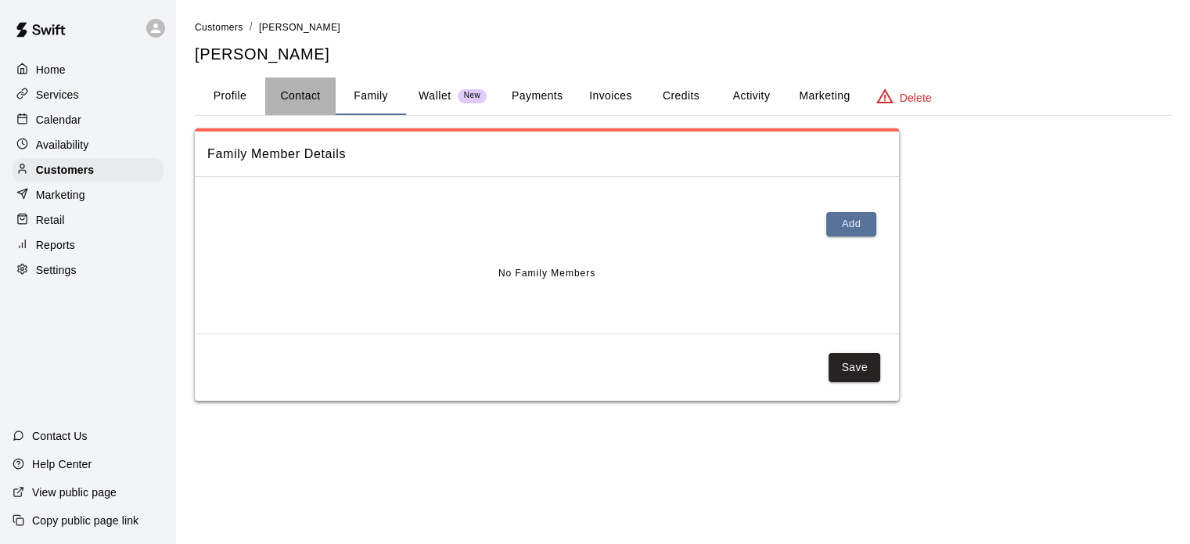
select select "**"
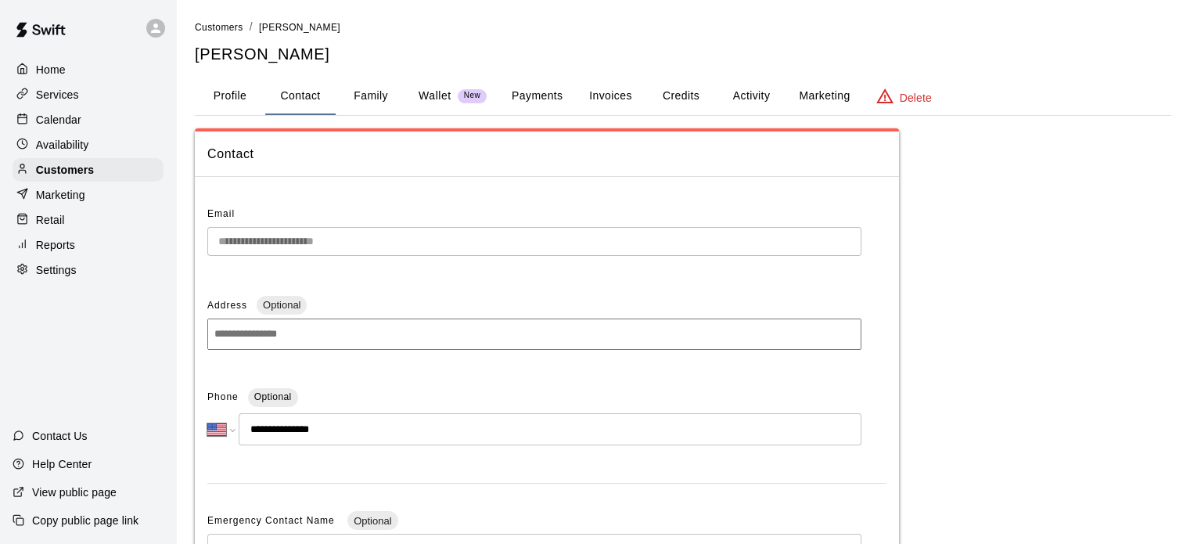
click at [216, 99] on button "Profile" at bounding box center [230, 96] width 70 height 38
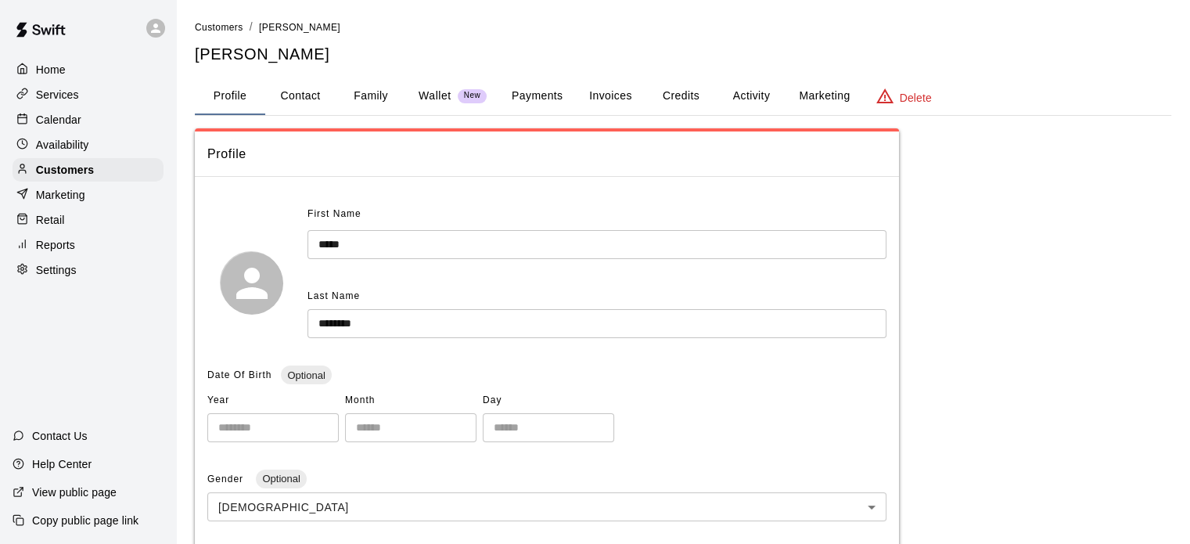
click at [102, 207] on div "Marketing" at bounding box center [88, 194] width 151 height 23
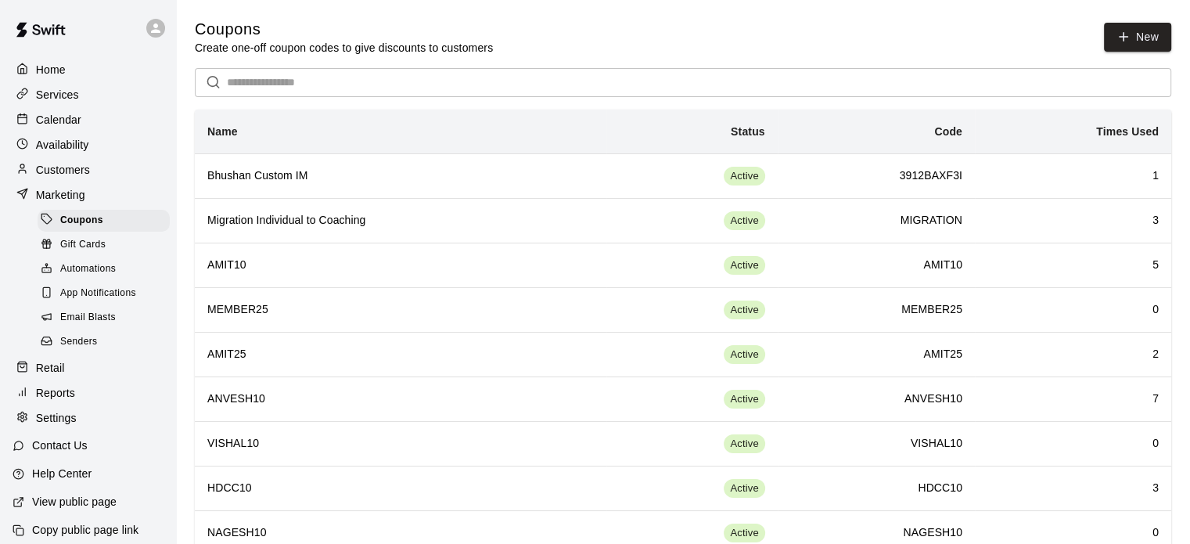
click at [72, 380] on div "Retail" at bounding box center [88, 367] width 151 height 23
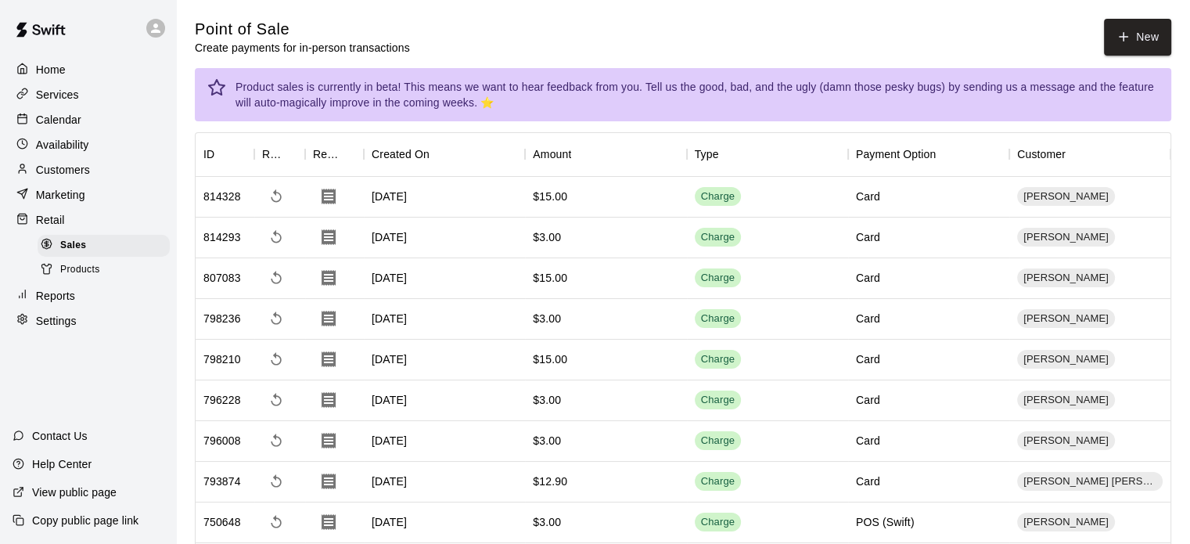
click at [92, 308] on div "Reports" at bounding box center [88, 295] width 151 height 23
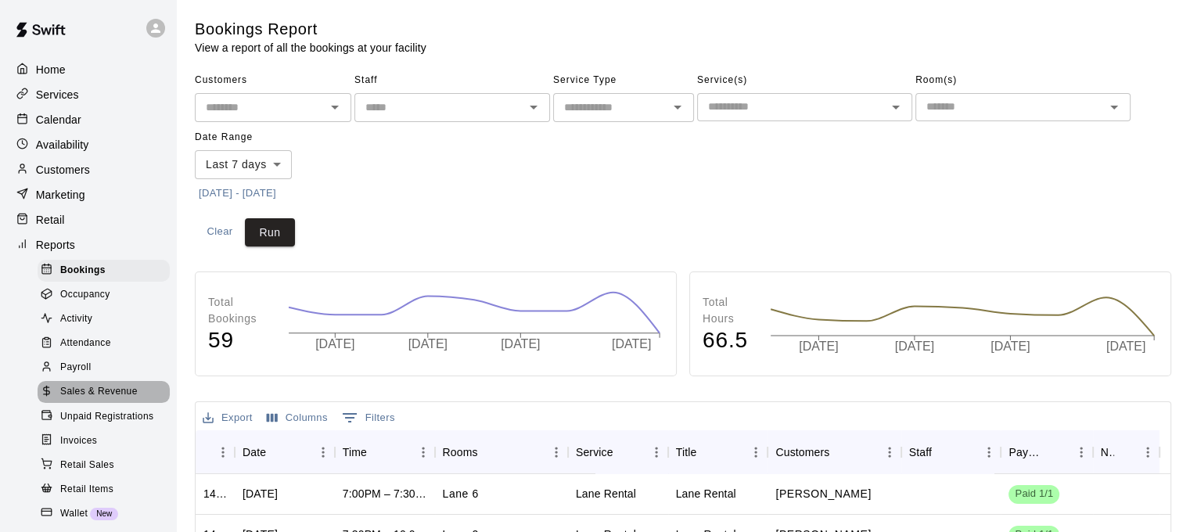
click at [110, 400] on span "Sales & Revenue" at bounding box center [98, 392] width 77 height 16
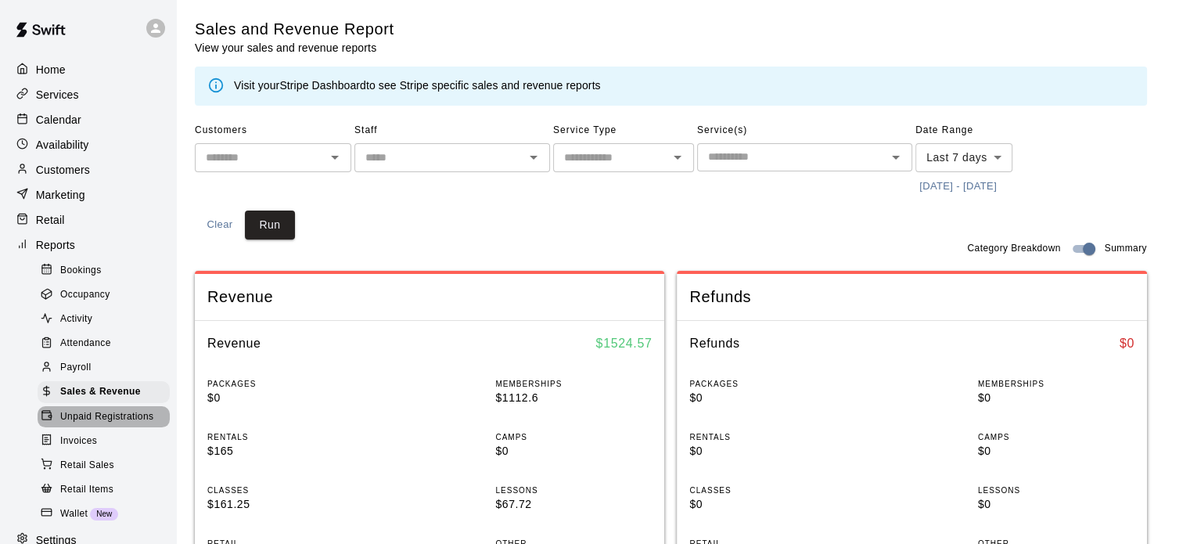
click at [138, 425] on span "Unpaid Registrations" at bounding box center [106, 417] width 93 height 16
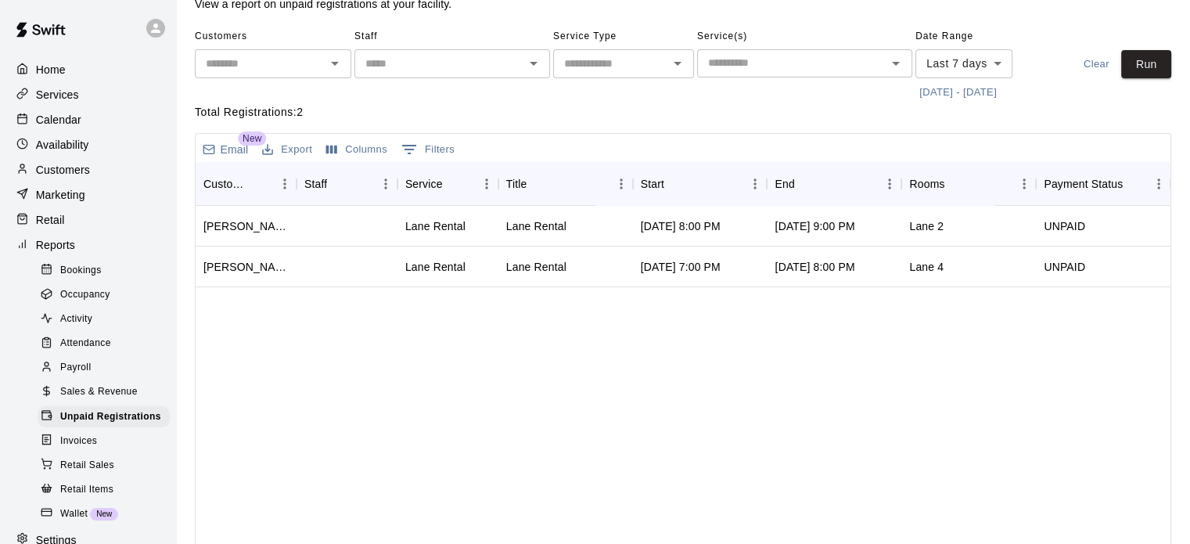
scroll to position [78, 0]
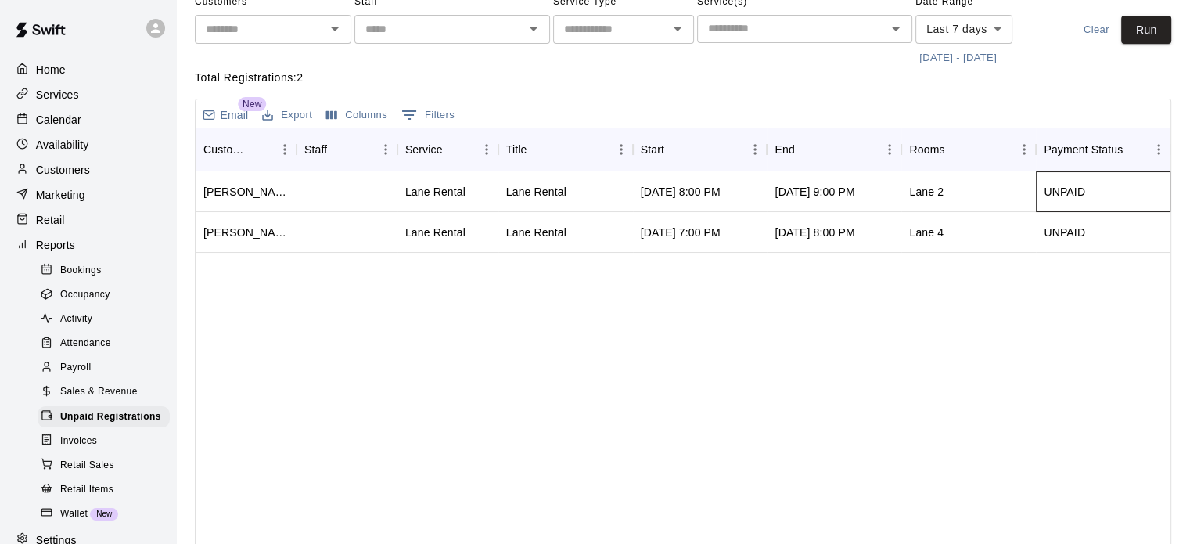
click at [1050, 202] on div "UNPAID" at bounding box center [1103, 191] width 135 height 41
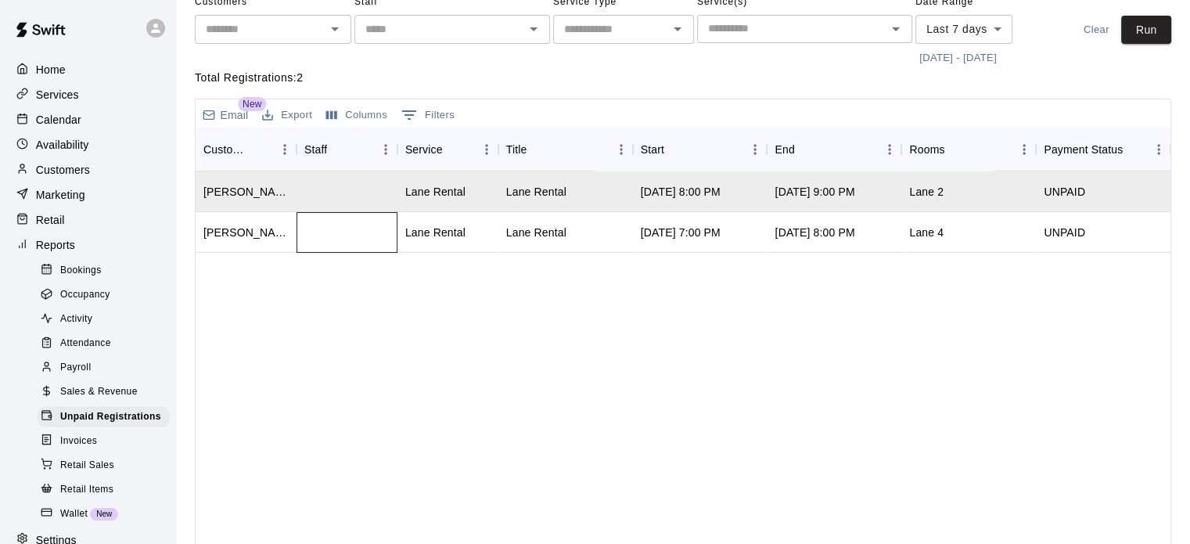
click at [307, 232] on div at bounding box center [347, 232] width 101 height 41
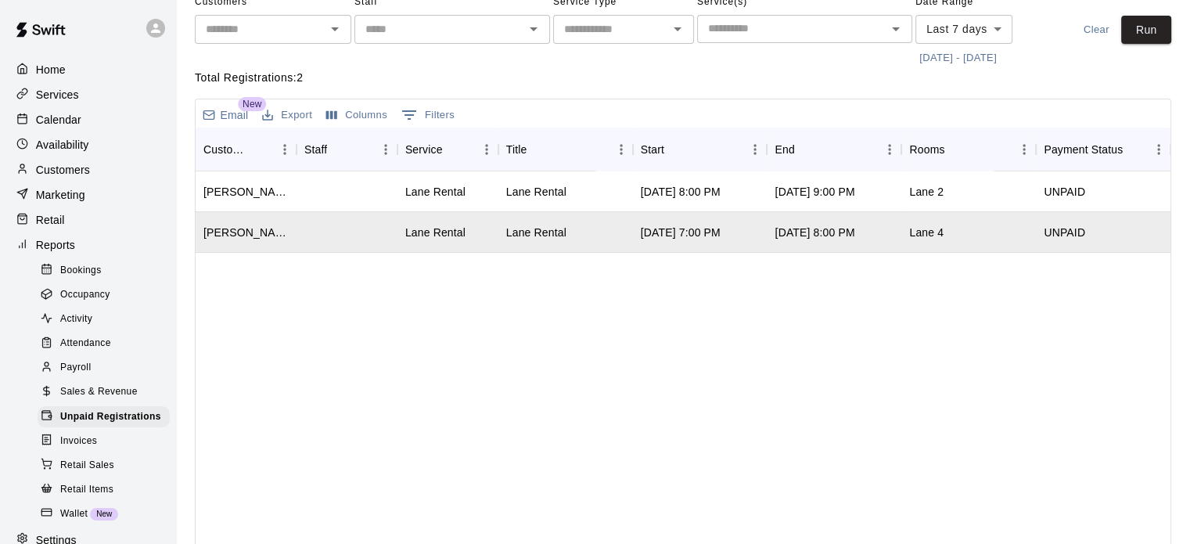
drag, startPoint x: 991, startPoint y: 189, endPoint x: 405, endPoint y: 371, distance: 613.7
click at [405, 371] on div "Spike [GEOGRAPHIC_DATA] Rental Lane Rental [DATE] 8:00 PM [DATE] 9:00 PM Lane 2…" at bounding box center [683, 387] width 975 height 433
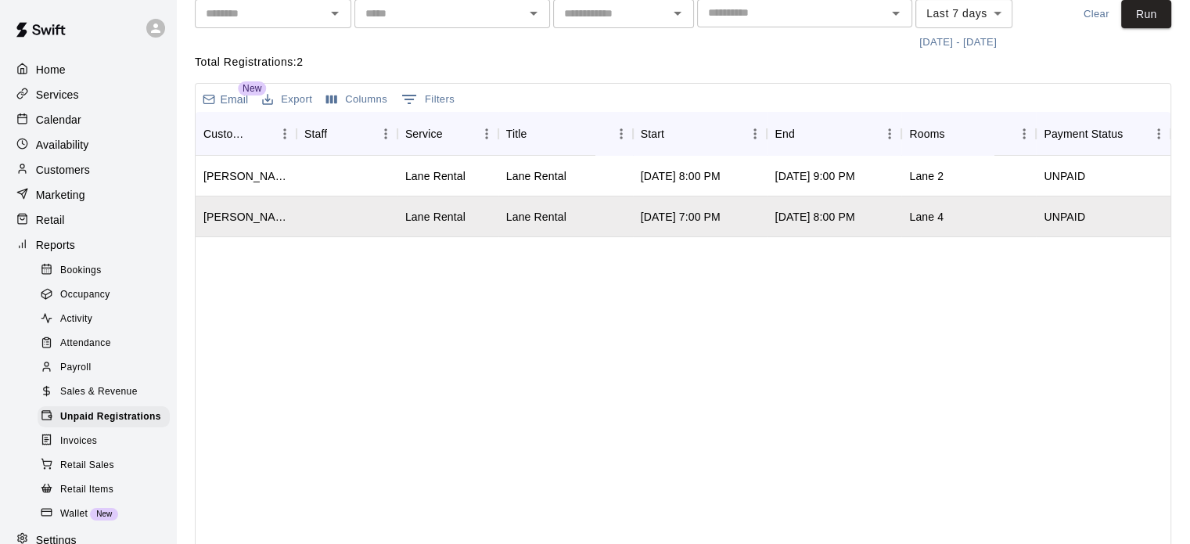
scroll to position [0, 0]
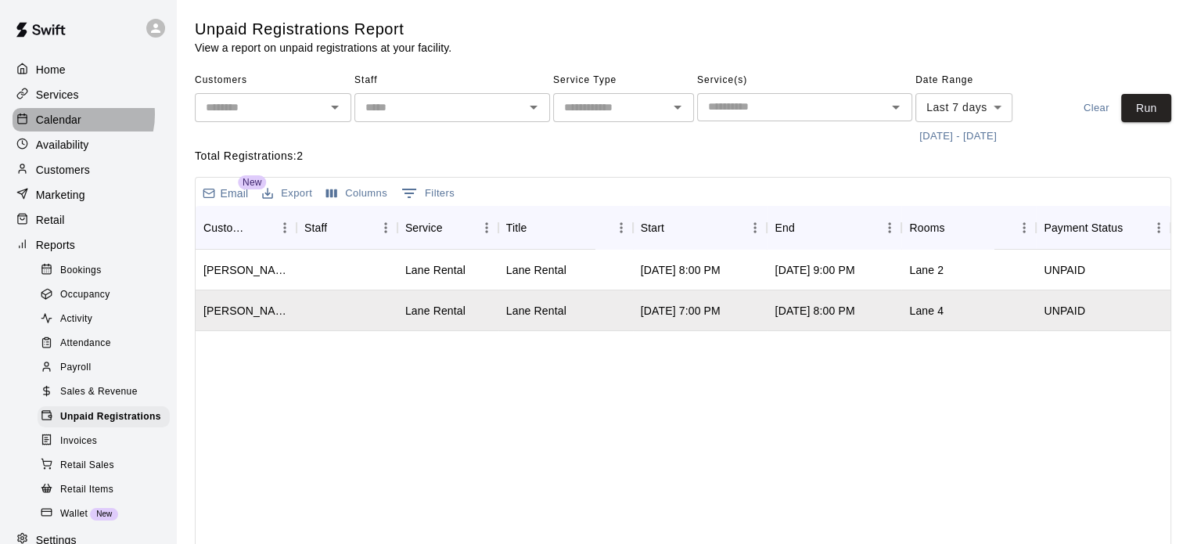
click at [74, 116] on p "Calendar" at bounding box center [58, 120] width 45 height 16
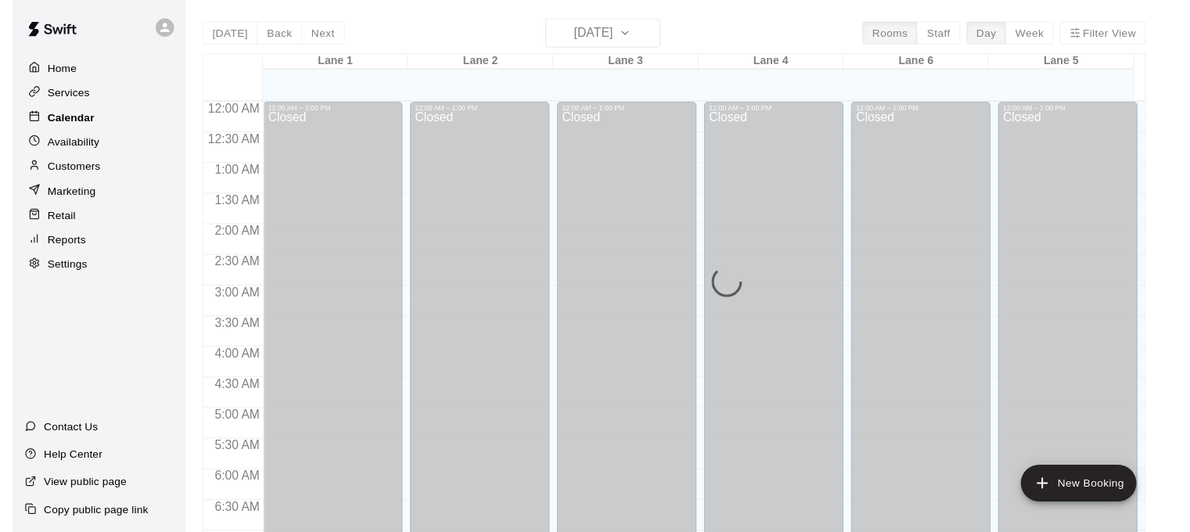
scroll to position [996, 0]
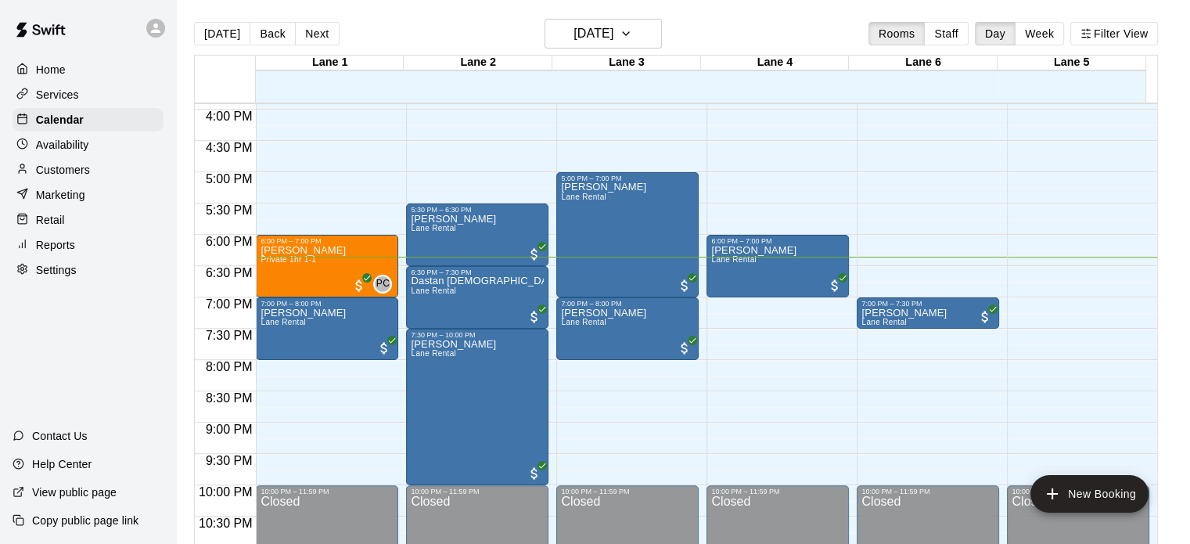
click at [66, 250] on p "Reports" at bounding box center [55, 245] width 39 height 16
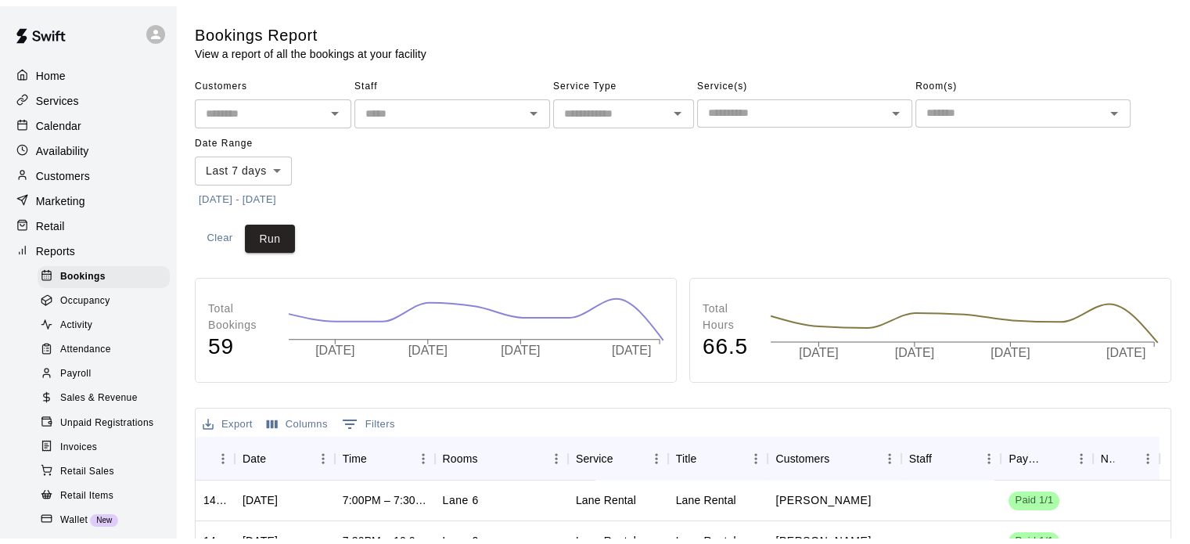
scroll to position [78, 0]
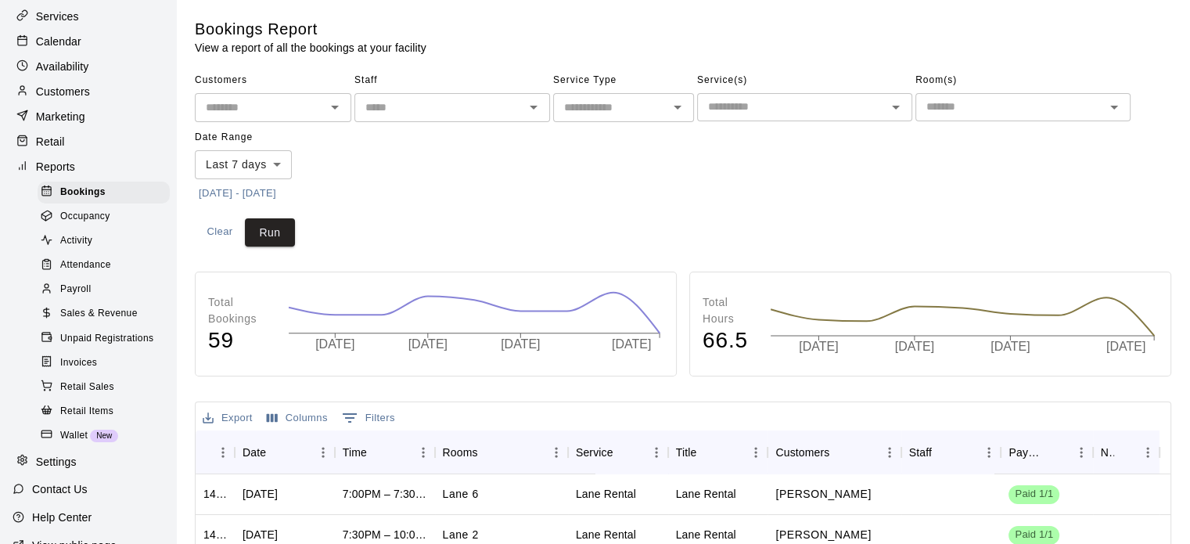
click at [113, 347] on span "Unpaid Registrations" at bounding box center [106, 339] width 93 height 16
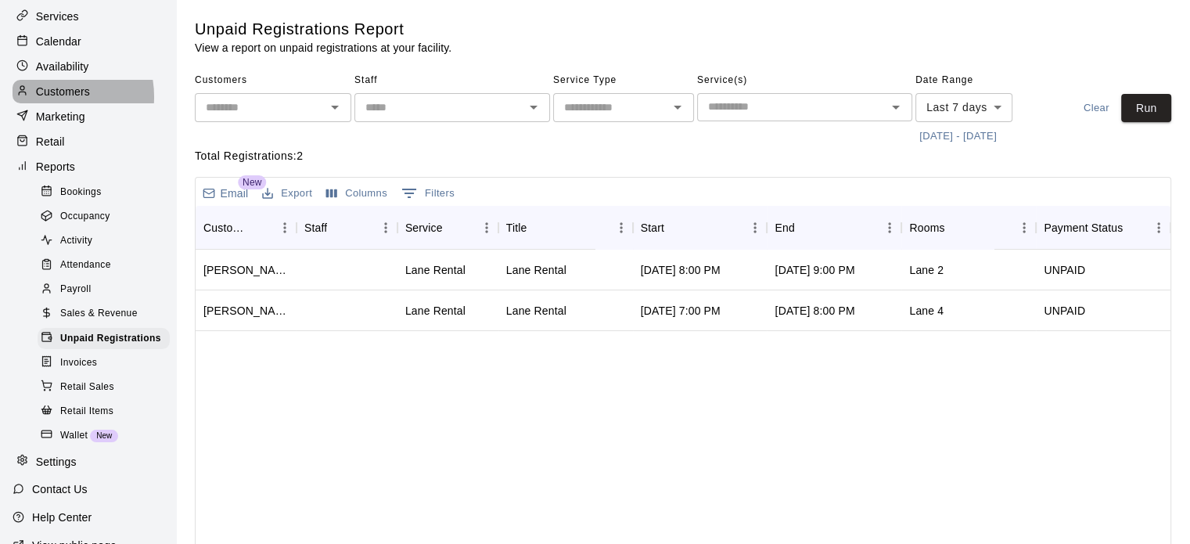
click at [47, 99] on p "Customers" at bounding box center [63, 92] width 54 height 16
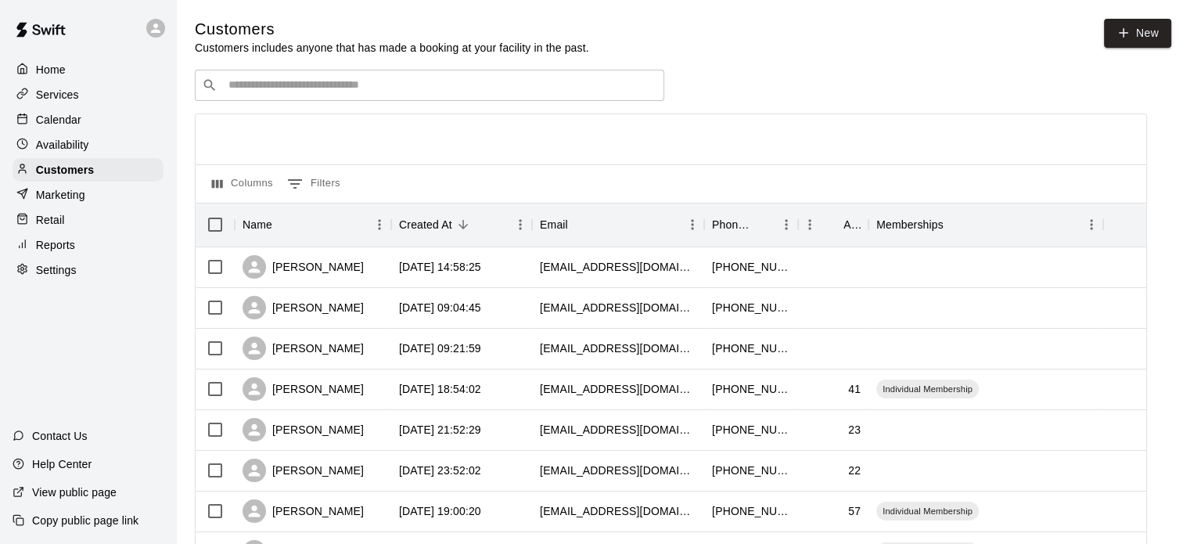
click at [70, 128] on p "Calendar" at bounding box center [58, 120] width 45 height 16
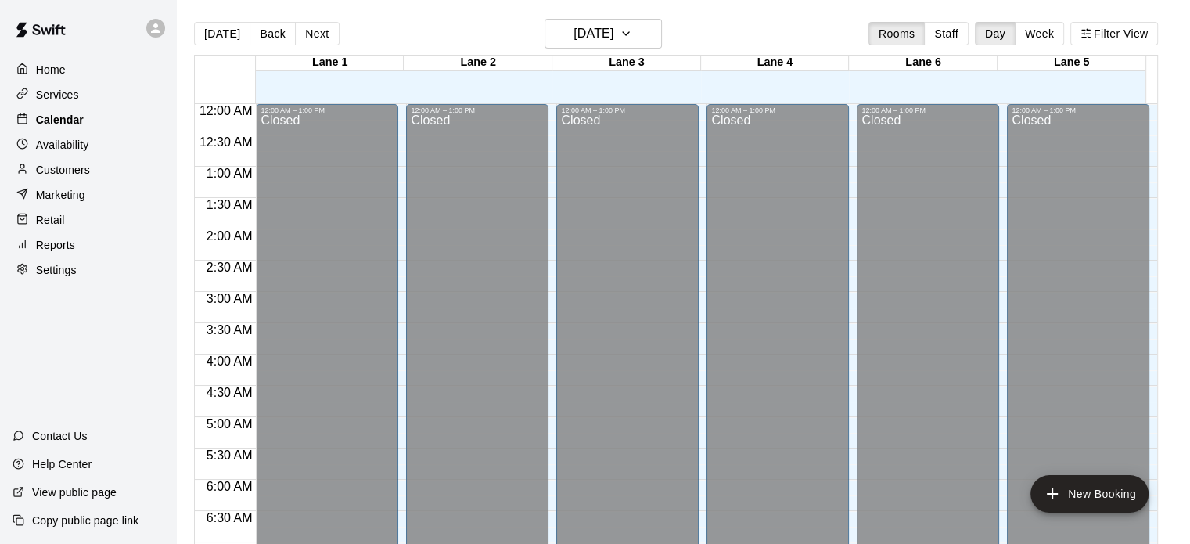
scroll to position [996, 0]
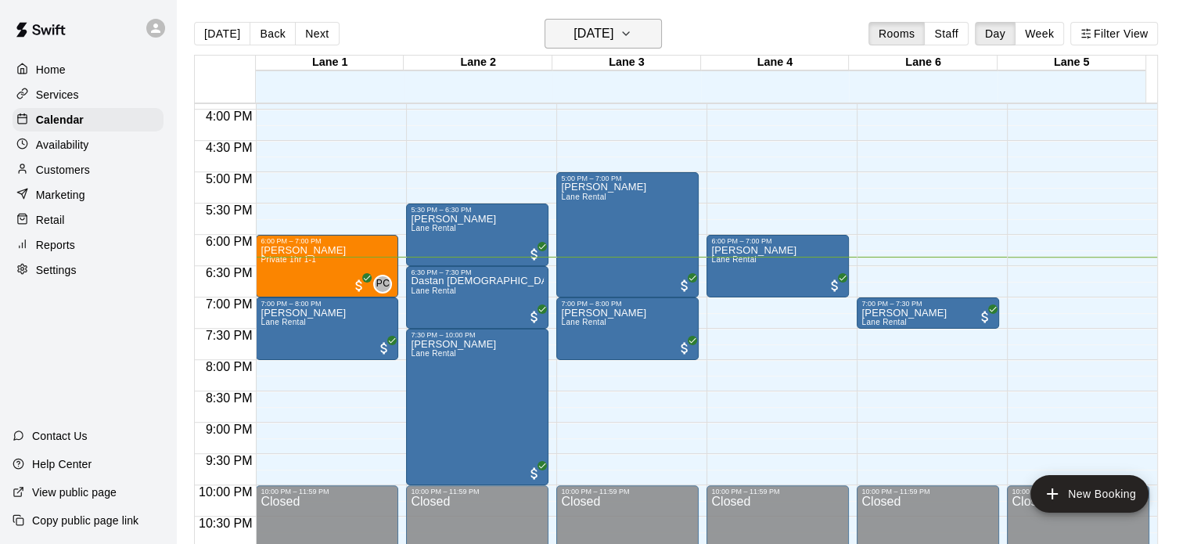
click at [632, 24] on icon "button" at bounding box center [626, 33] width 13 height 19
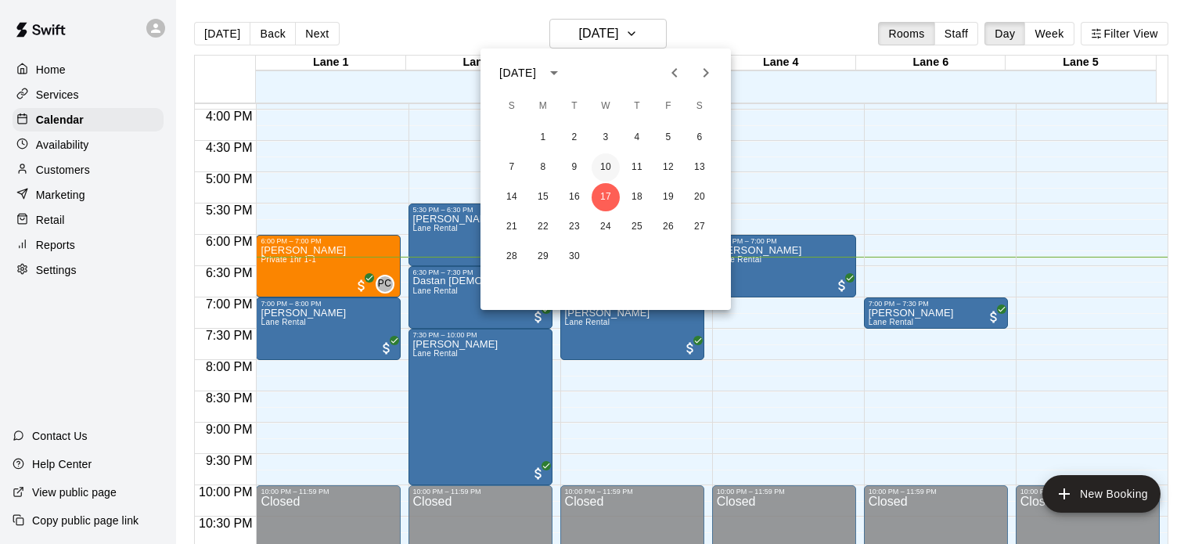
click at [605, 165] on button "10" at bounding box center [606, 167] width 28 height 28
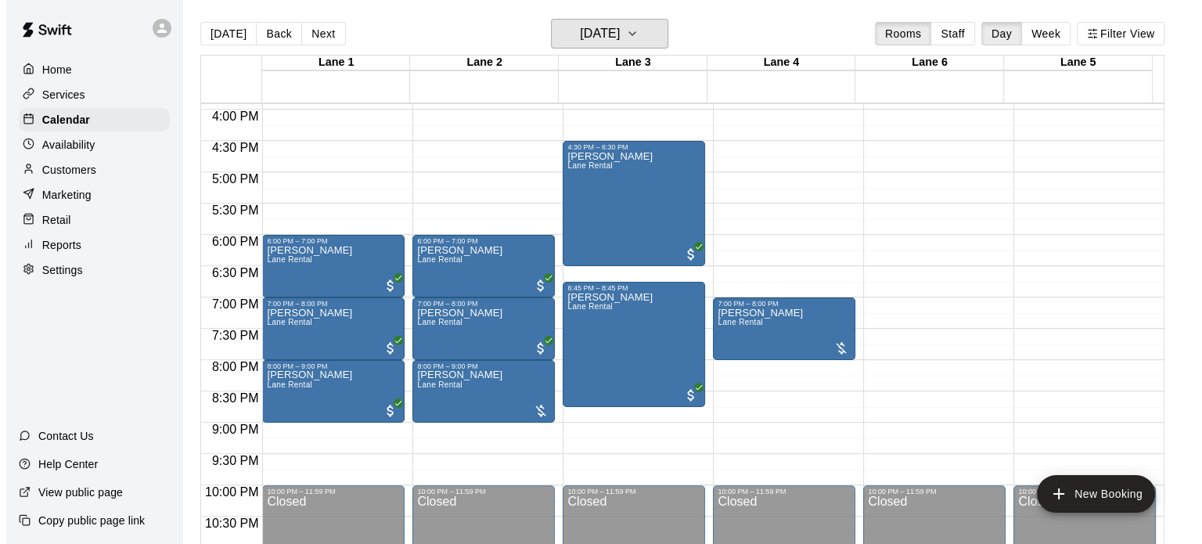
scroll to position [1044, 0]
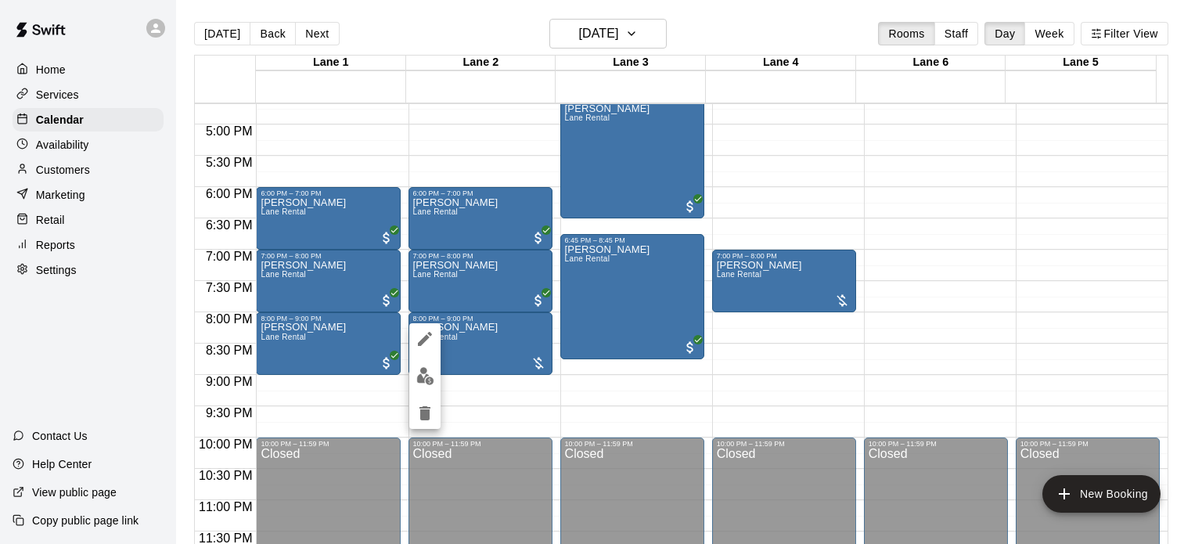
drag, startPoint x: 470, startPoint y: 347, endPoint x: 473, endPoint y: 358, distance: 11.4
click at [473, 357] on div at bounding box center [601, 272] width 1202 height 544
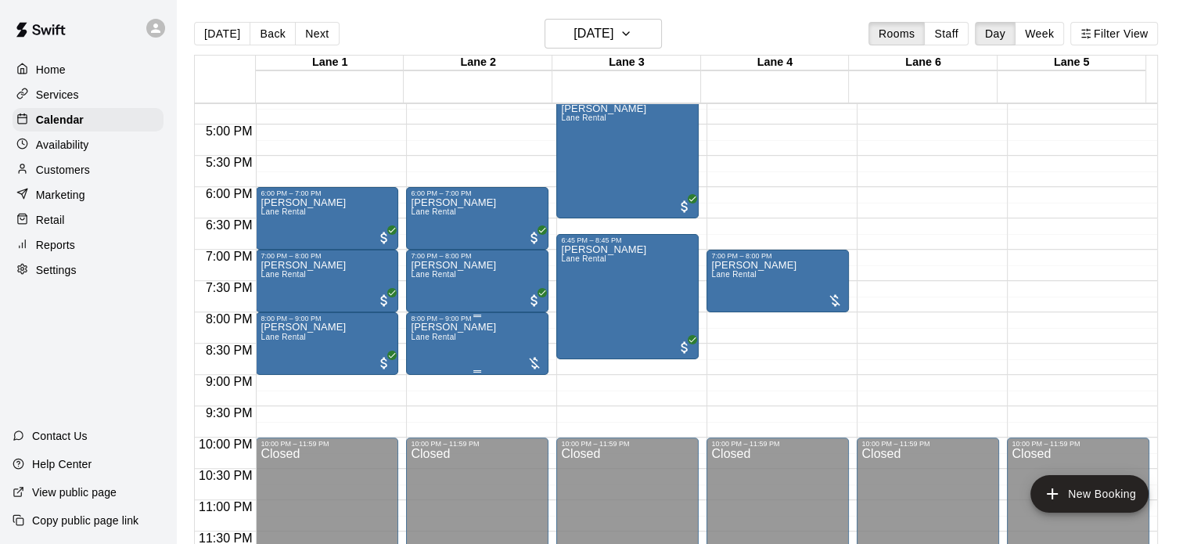
click at [434, 340] on span "Lane Rental" at bounding box center [433, 337] width 45 height 9
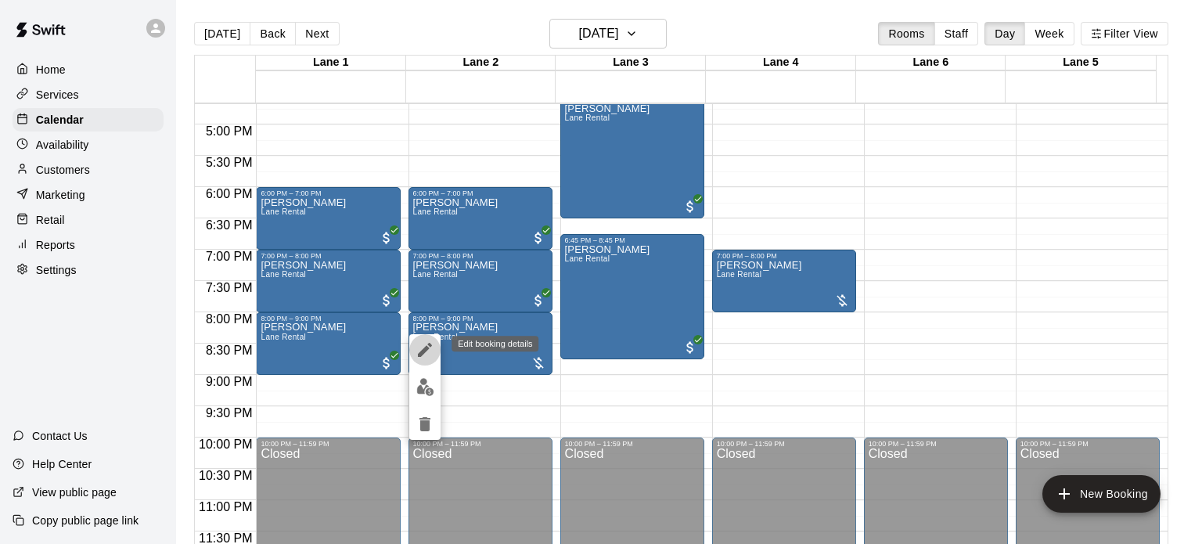
click at [426, 343] on icon "edit" at bounding box center [425, 349] width 19 height 19
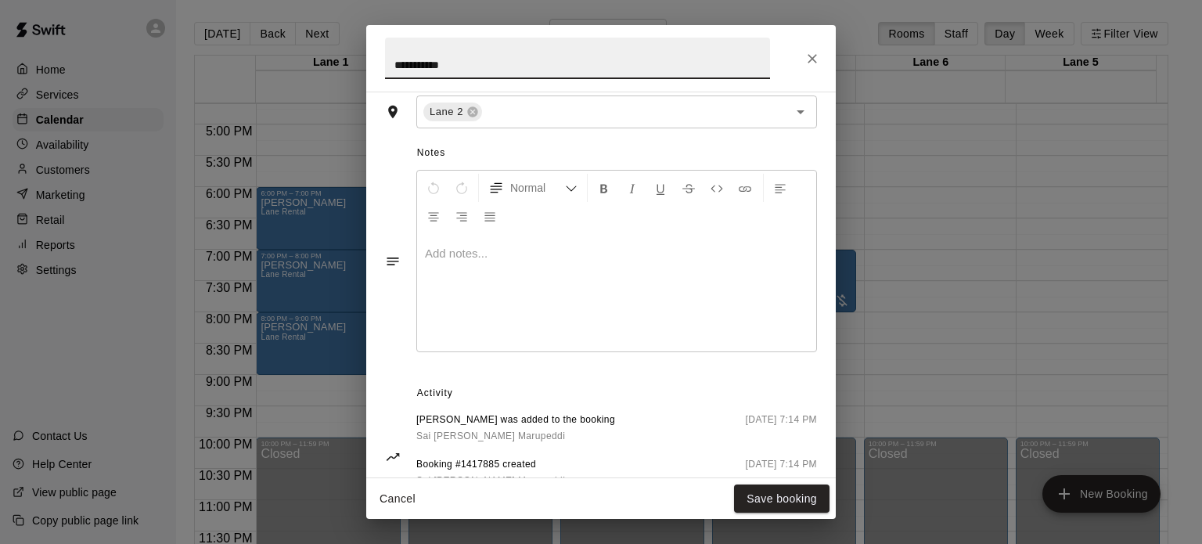
scroll to position [451, 0]
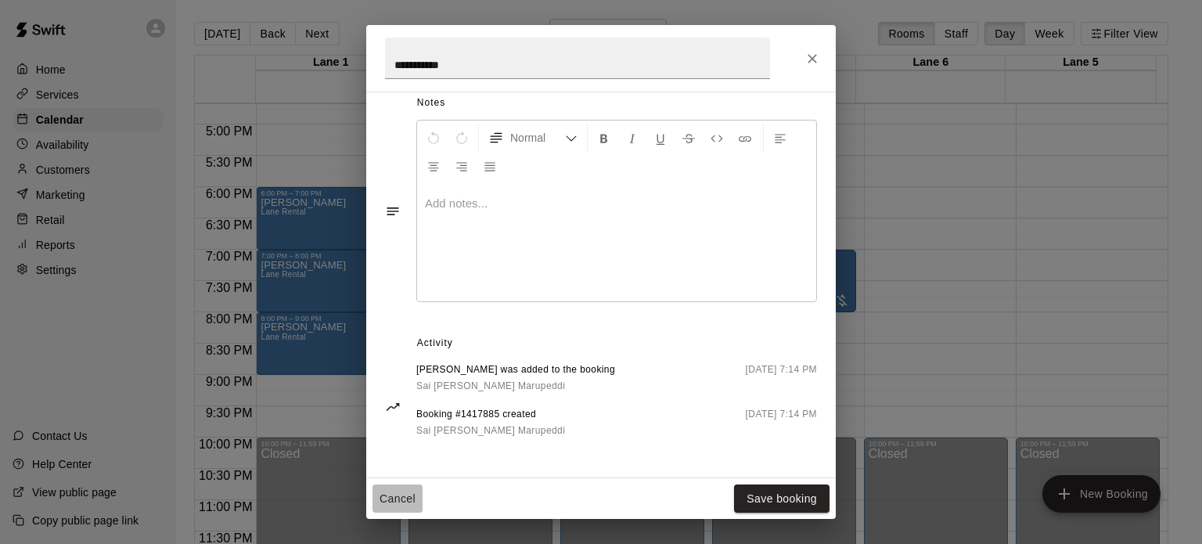
click at [401, 503] on button "Cancel" at bounding box center [398, 498] width 50 height 29
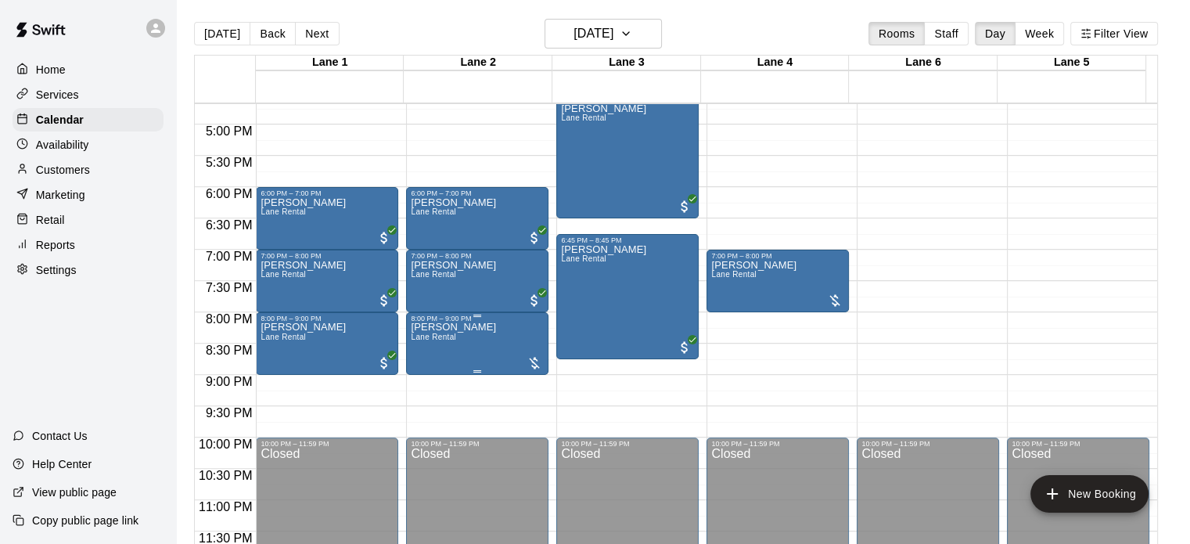
drag, startPoint x: 514, startPoint y: 340, endPoint x: 481, endPoint y: 353, distance: 35.2
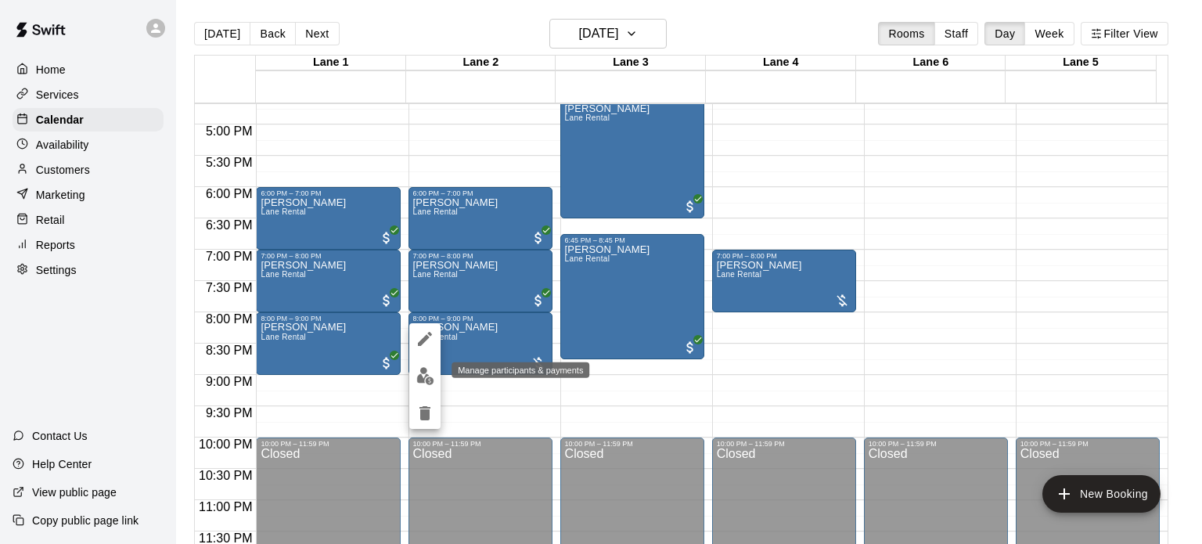
click at [427, 375] on img "edit" at bounding box center [425, 376] width 18 height 18
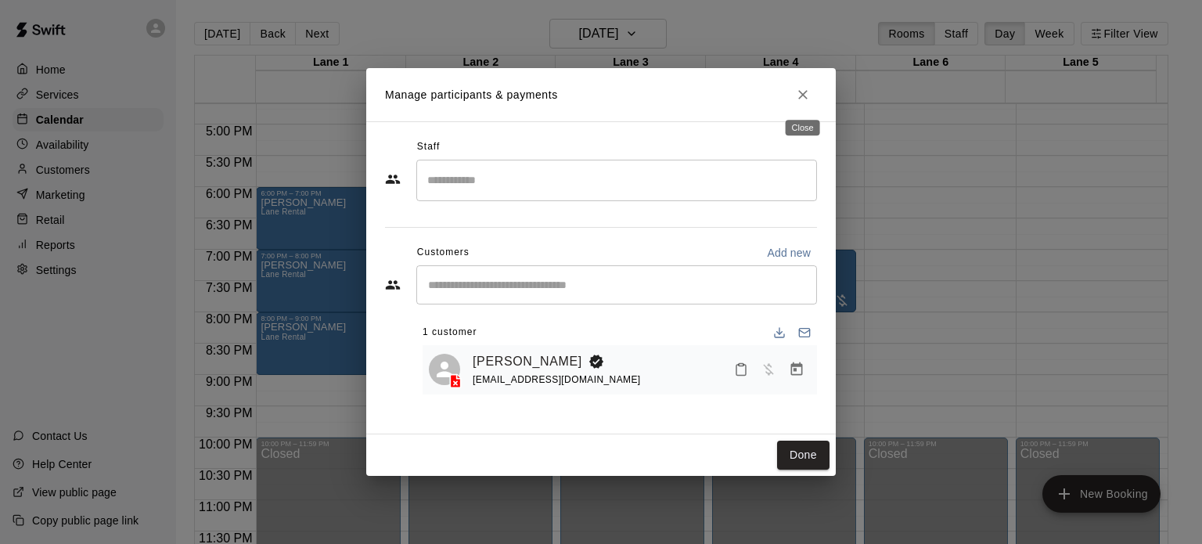
click at [801, 97] on icon "Close" at bounding box center [803, 95] width 16 height 16
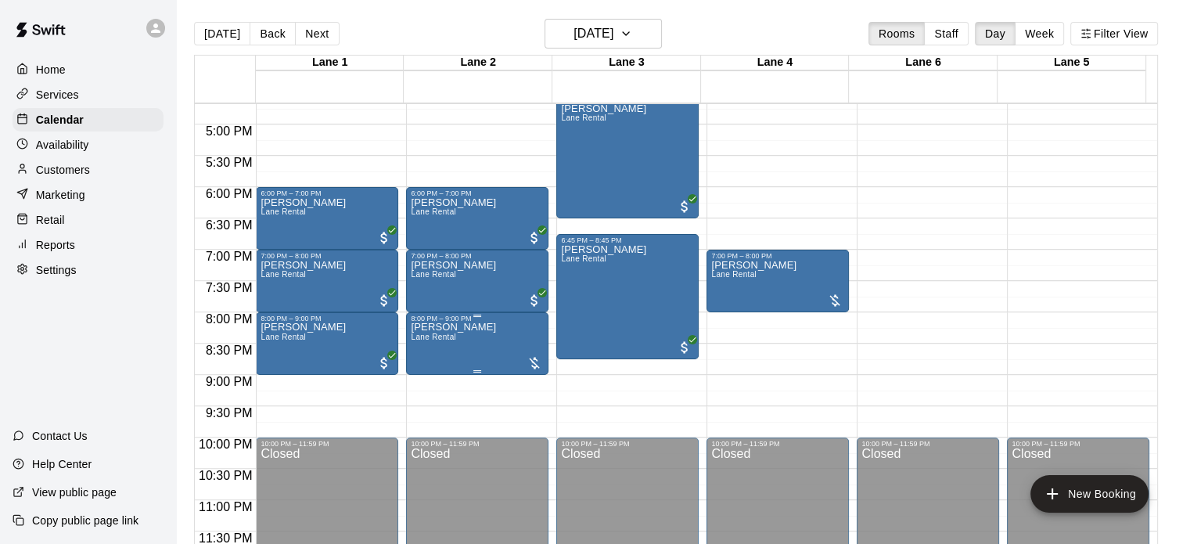
drag, startPoint x: 536, startPoint y: 355, endPoint x: 532, endPoint y: 364, distance: 9.5
click at [532, 364] on div at bounding box center [535, 363] width 16 height 16
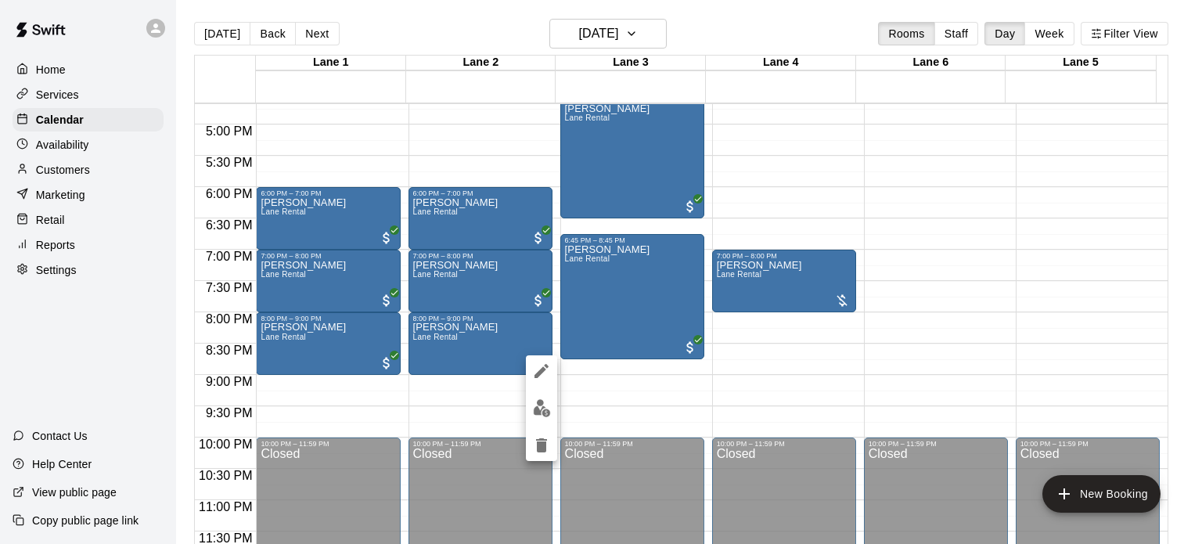
click at [476, 356] on div at bounding box center [601, 272] width 1202 height 544
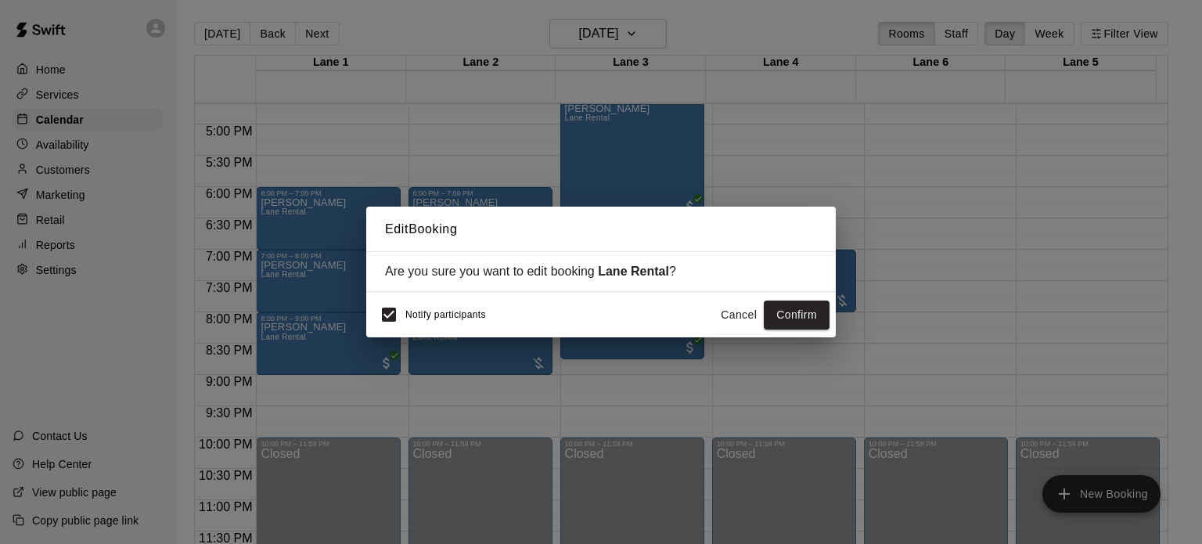
click at [733, 312] on button "Cancel" at bounding box center [739, 315] width 50 height 29
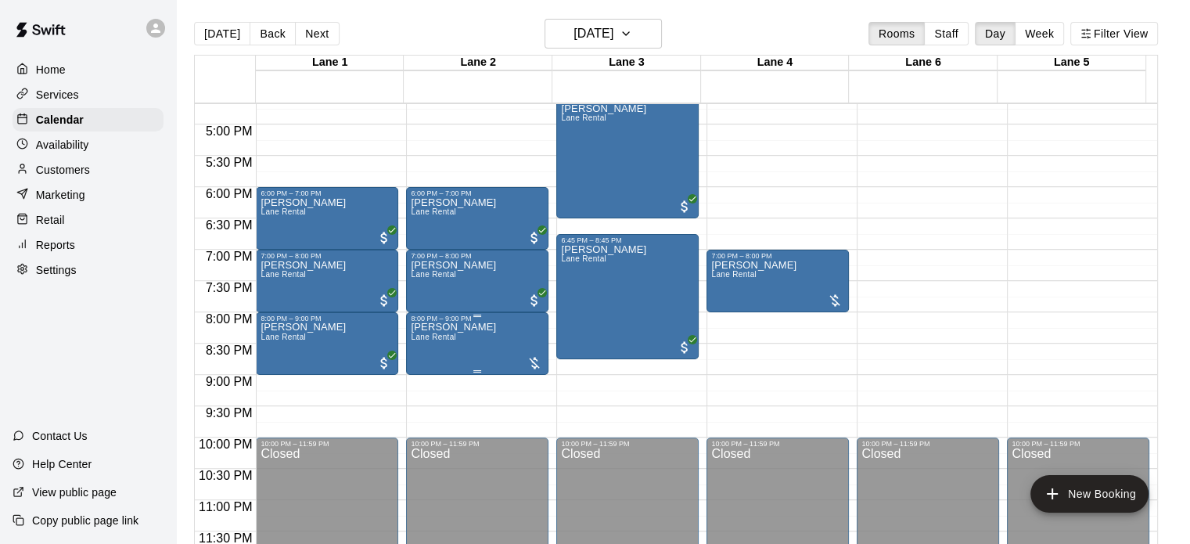
drag, startPoint x: 495, startPoint y: 331, endPoint x: 479, endPoint y: 346, distance: 21.6
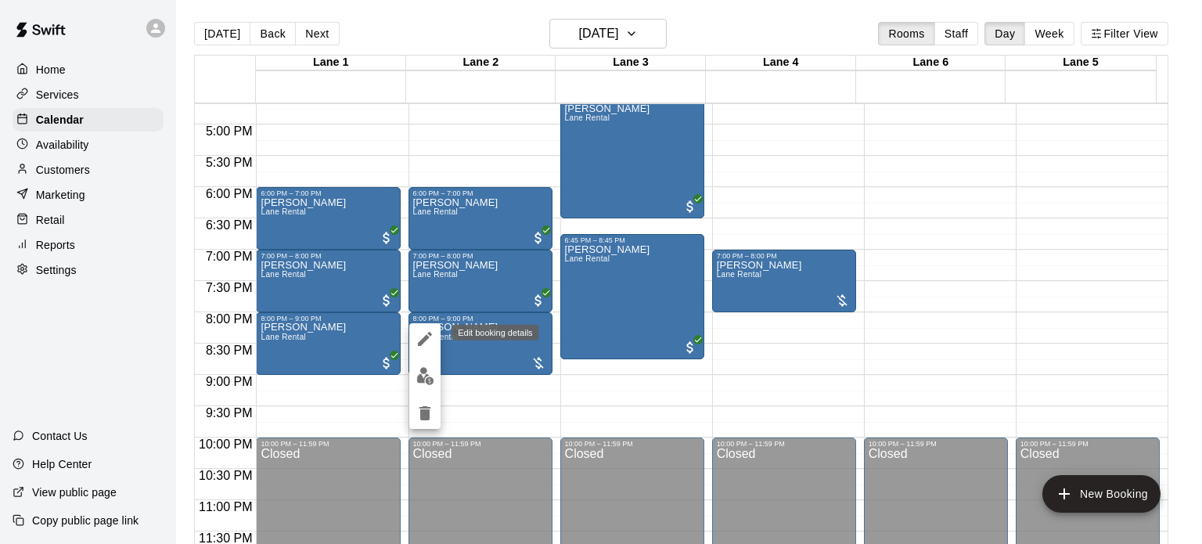
click at [427, 332] on icon "edit" at bounding box center [425, 338] width 19 height 19
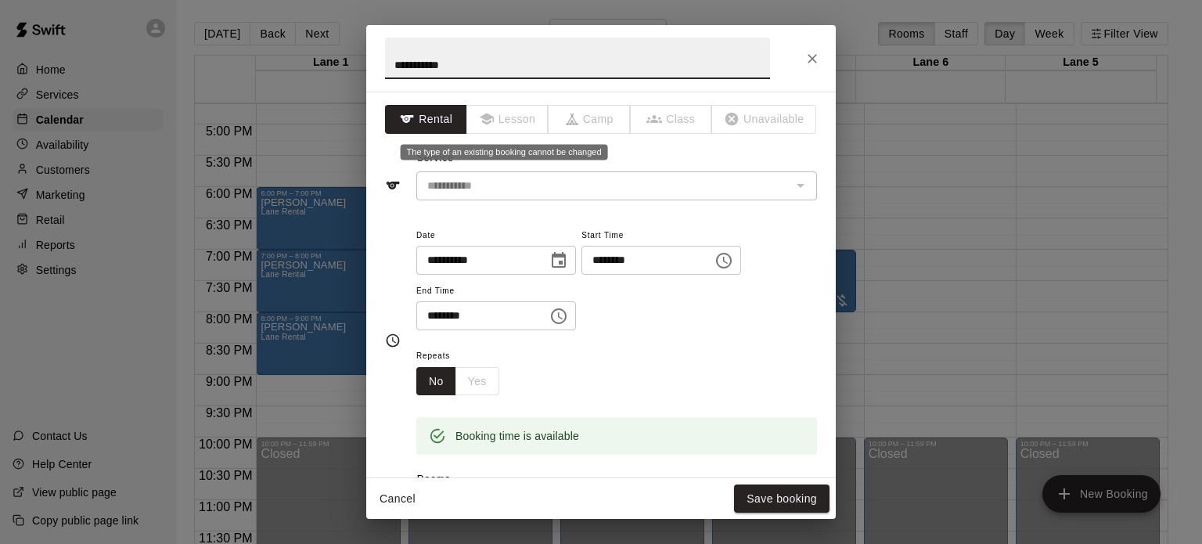
click at [485, 124] on span "Lesson" at bounding box center [508, 119] width 82 height 29
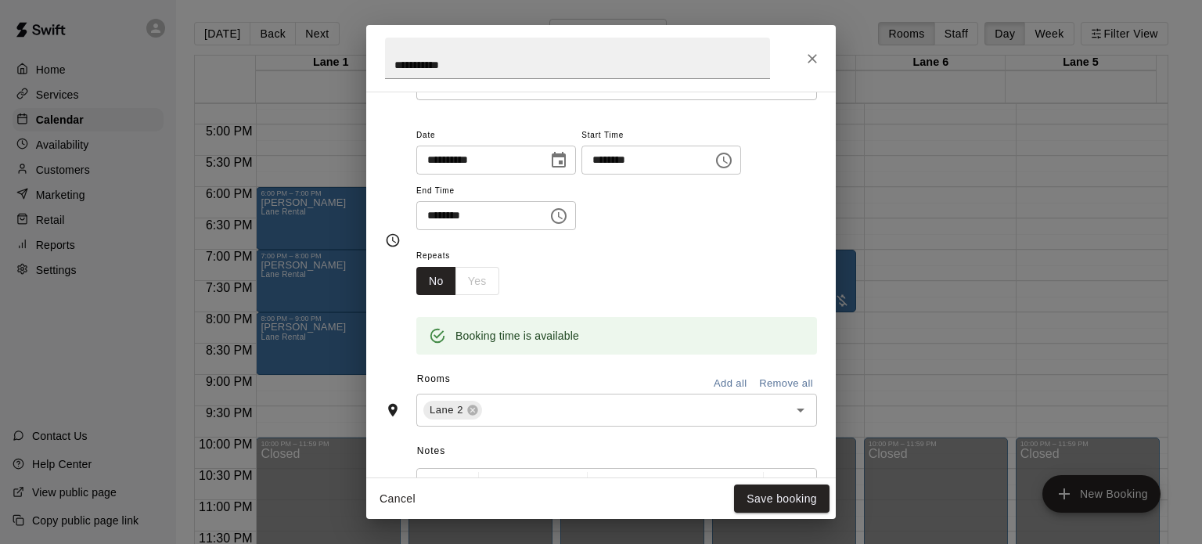
scroll to position [0, 0]
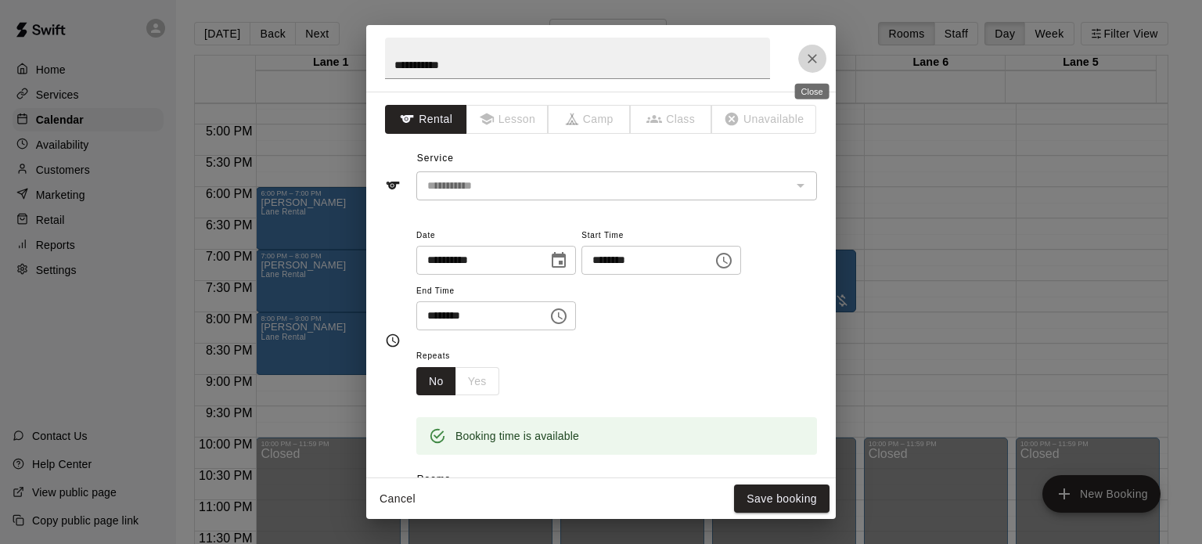
click at [806, 56] on icon "Close" at bounding box center [813, 59] width 16 height 16
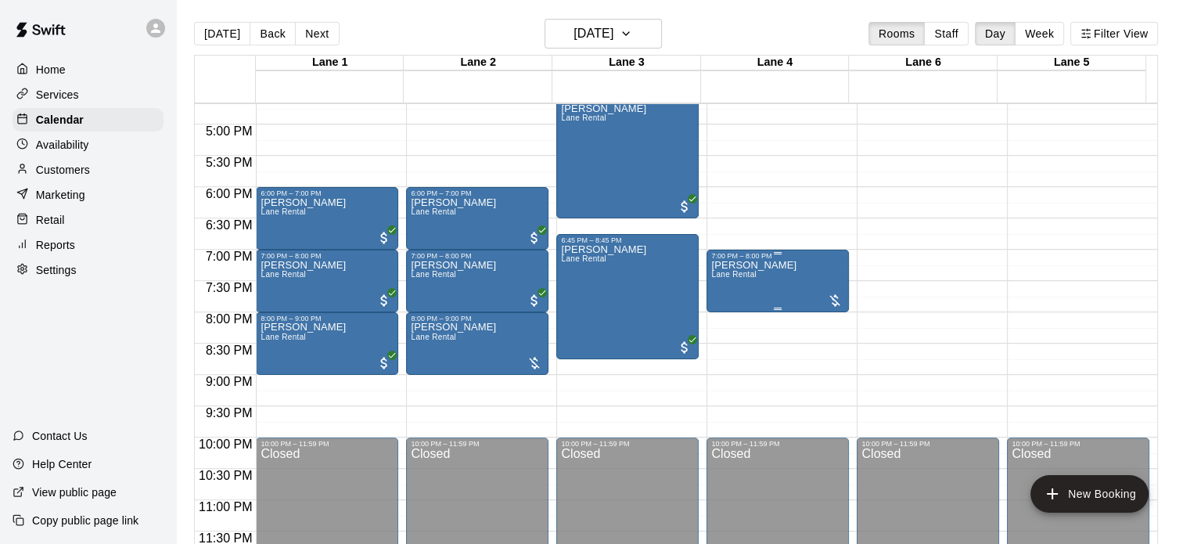
click at [753, 272] on span "Lane Rental" at bounding box center [733, 274] width 45 height 9
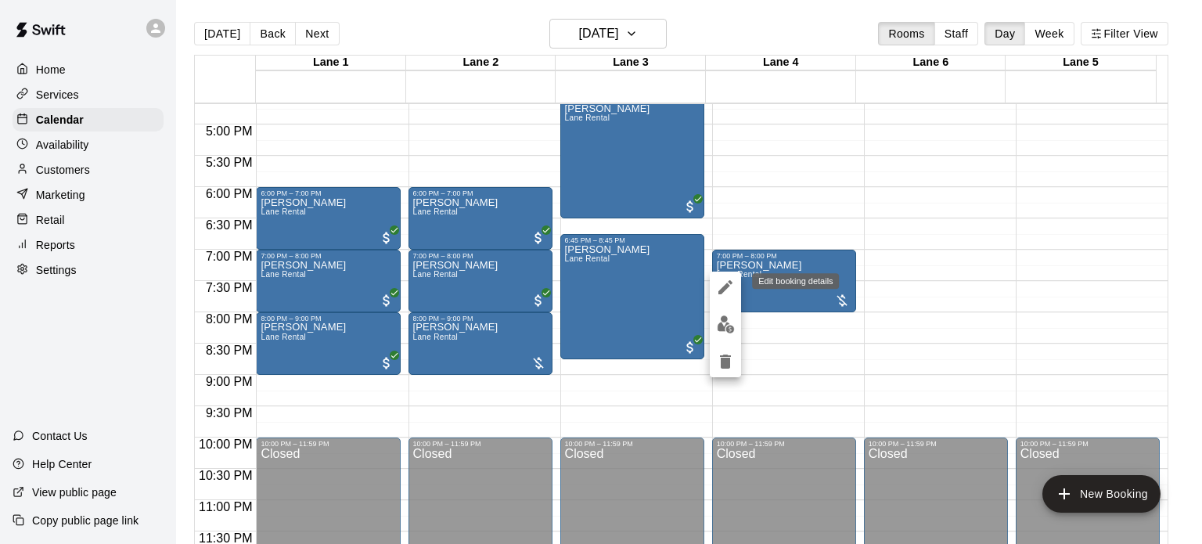
click at [725, 287] on icon "edit" at bounding box center [725, 287] width 14 height 14
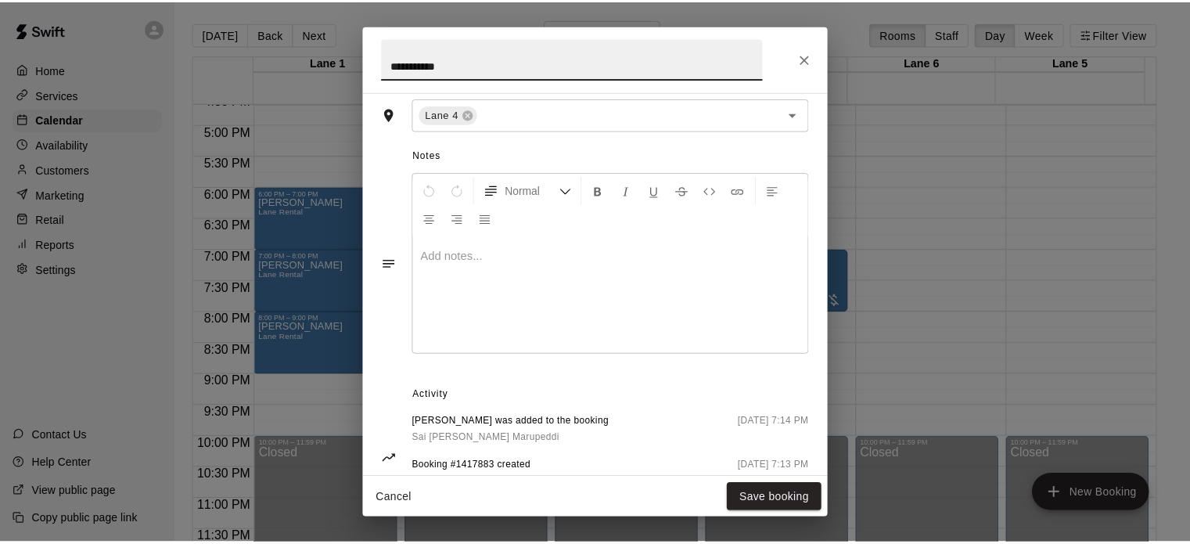
scroll to position [451, 0]
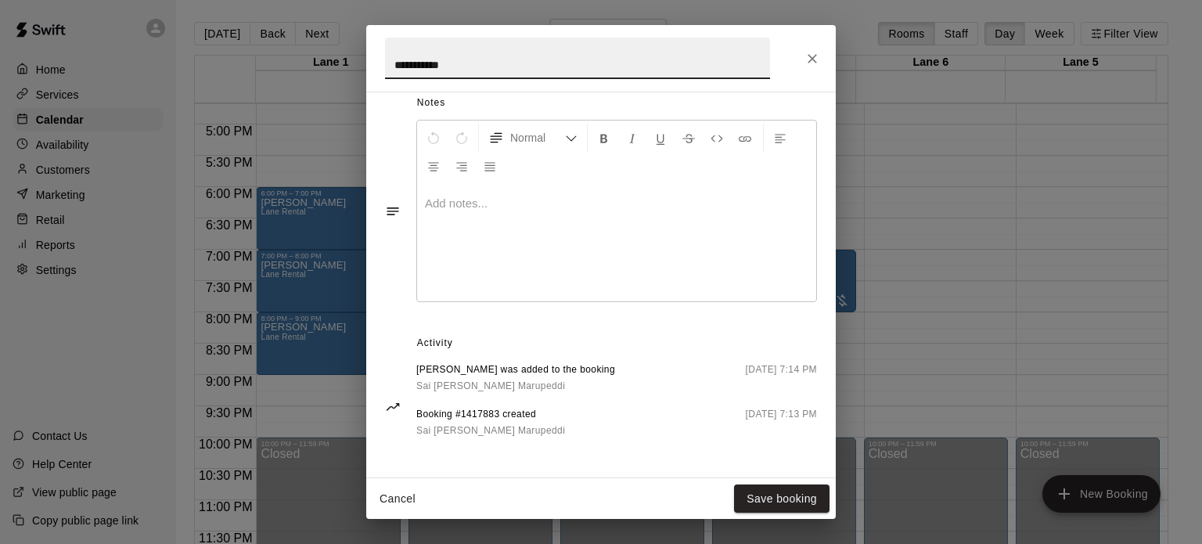
click at [587, 378] on link "Sai [PERSON_NAME] Marupeddi" at bounding box center [515, 386] width 199 height 16
click at [809, 65] on icon "Close" at bounding box center [813, 59] width 16 height 16
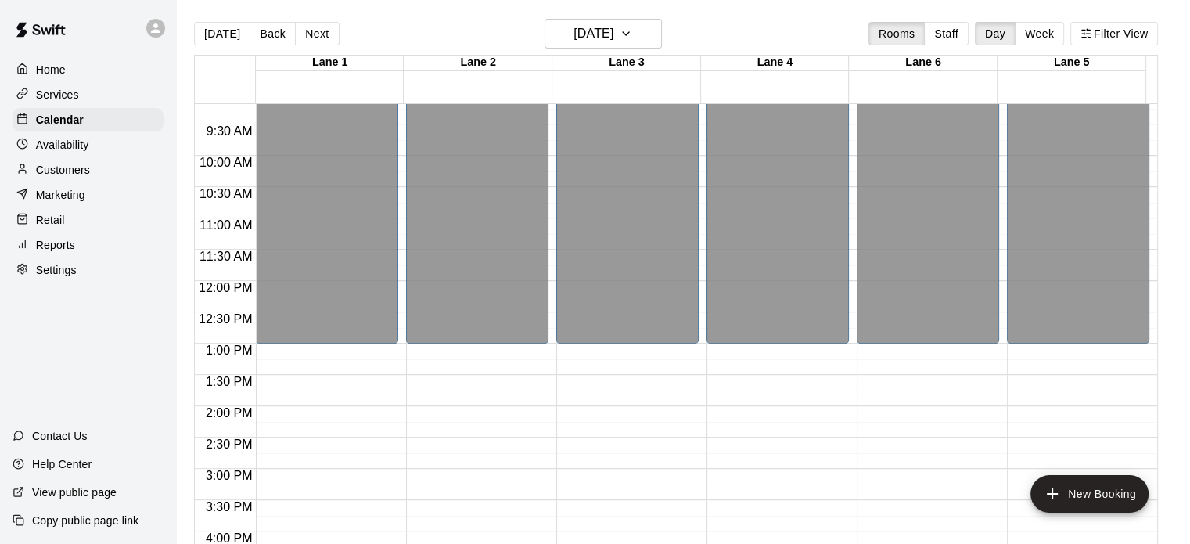
scroll to position [966, 0]
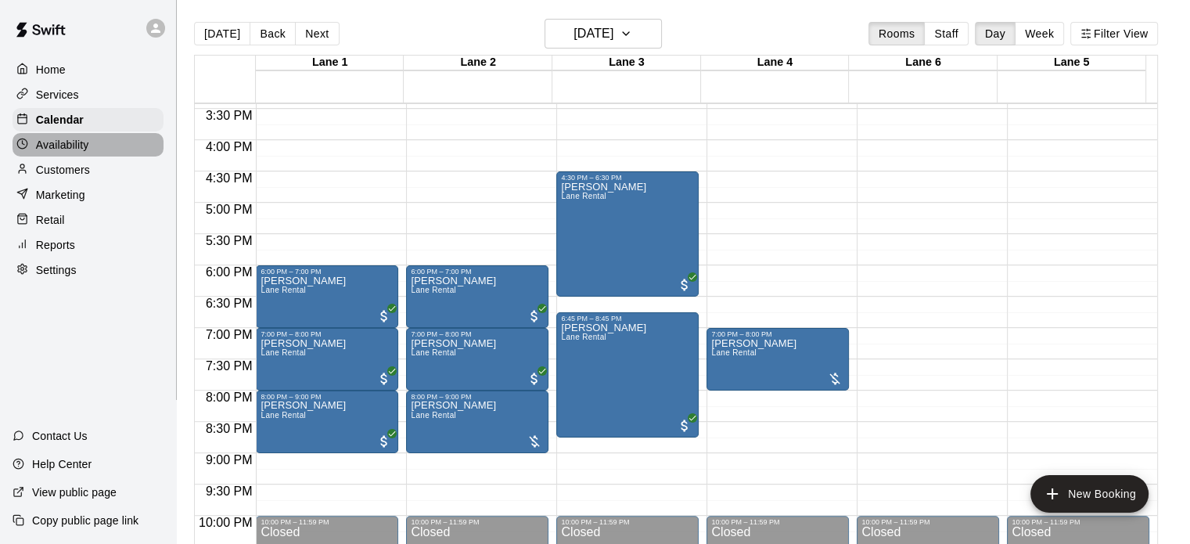
click at [51, 152] on p "Availability" at bounding box center [62, 145] width 53 height 16
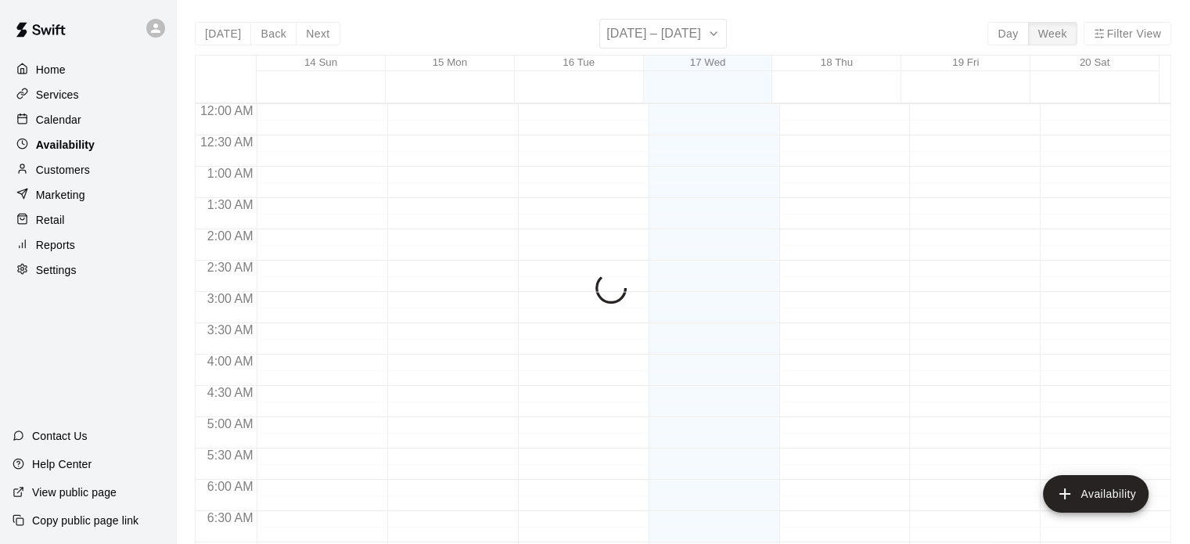
scroll to position [1043, 0]
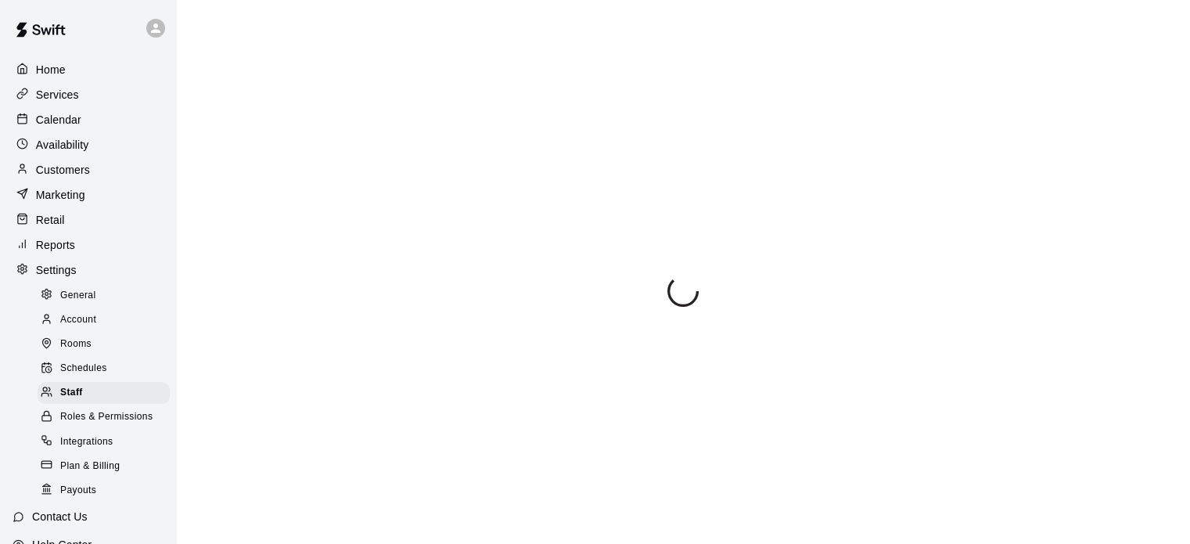
select select "**"
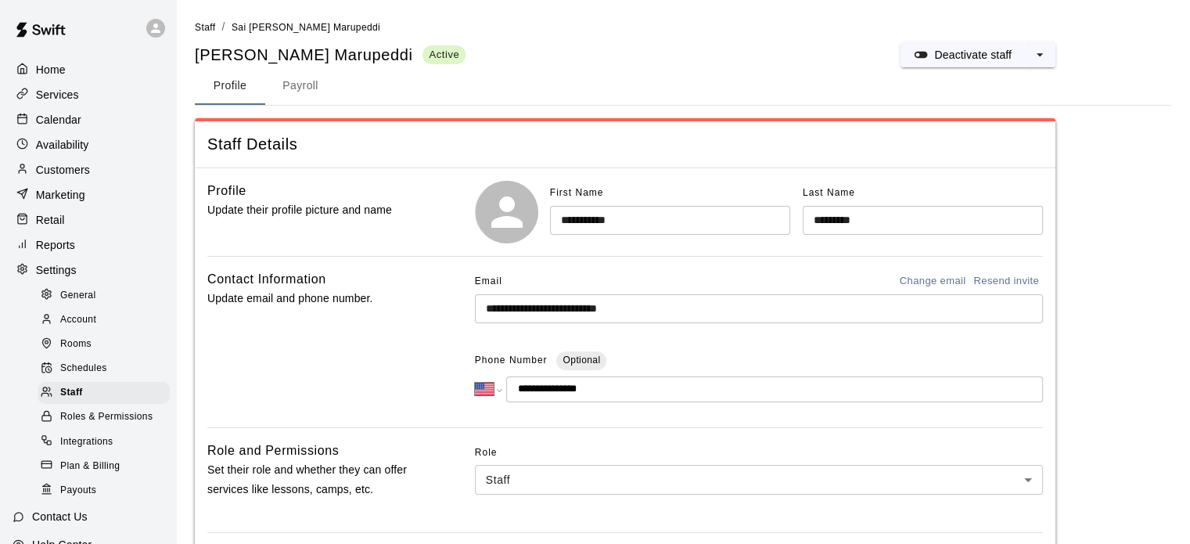
click at [298, 92] on button "Payroll" at bounding box center [300, 86] width 70 height 38
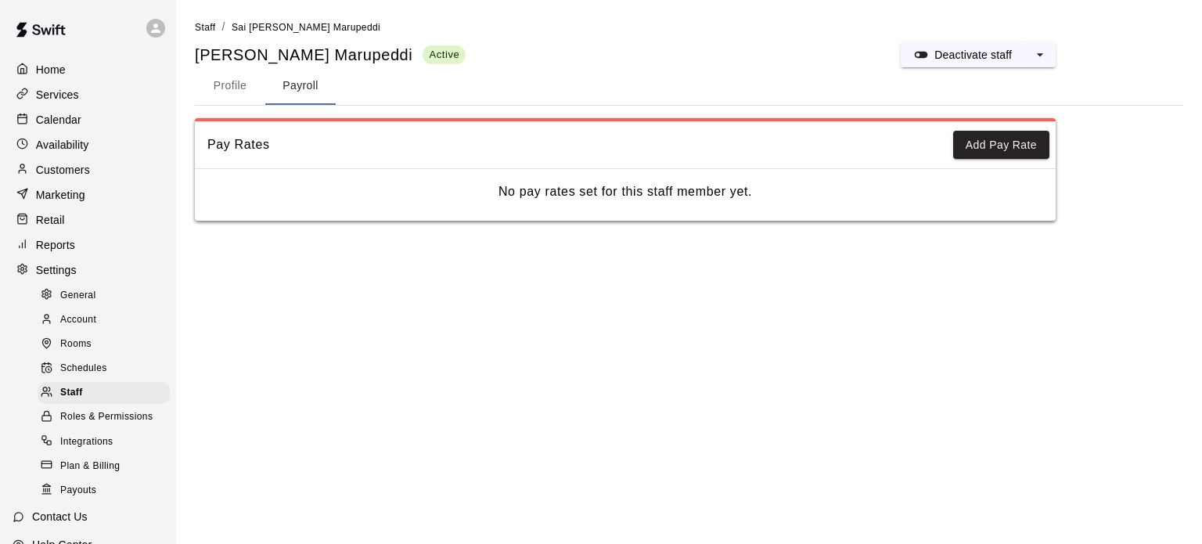
click at [229, 81] on button "Profile" at bounding box center [230, 86] width 70 height 38
select select "**"
